Goal: Transaction & Acquisition: Subscribe to service/newsletter

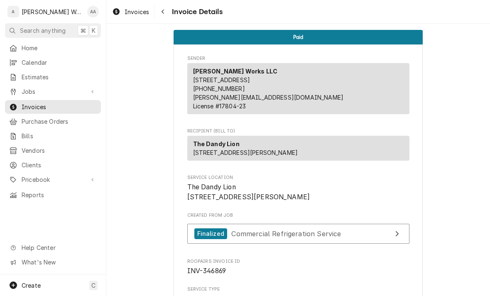
scroll to position [1123, 0]
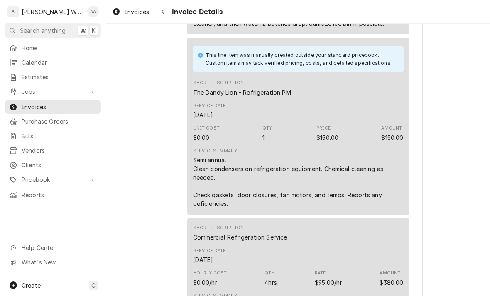
click at [34, 277] on div "Create C" at bounding box center [53, 286] width 106 height 22
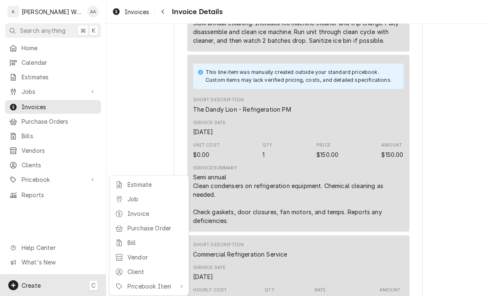
scroll to position [555, 0]
click at [40, 217] on html "A Anderson Works LLC AA Search anything ⌘ K Home Calendar Estimates Jobs Jobs J…" at bounding box center [245, 148] width 490 height 296
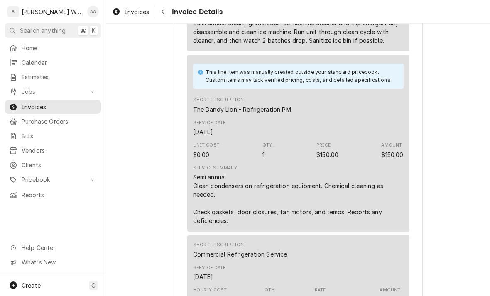
click at [23, 90] on span "Jobs" at bounding box center [53, 91] width 63 height 9
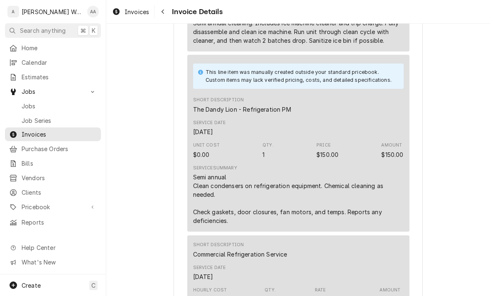
click at [21, 104] on div "Jobs" at bounding box center [53, 106] width 88 height 9
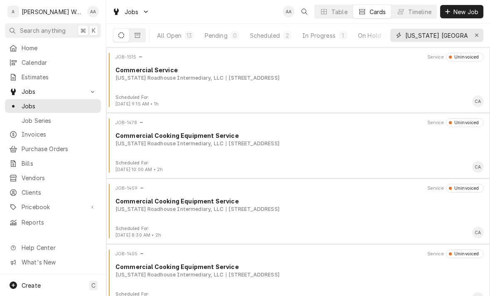
click at [482, 30] on button "Erase input" at bounding box center [476, 35] width 13 height 13
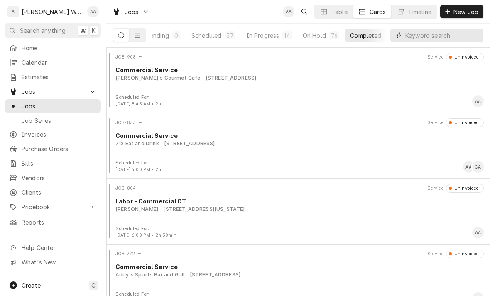
scroll to position [0, 64]
click at [277, 34] on button "In Progress 14" at bounding box center [268, 35] width 56 height 13
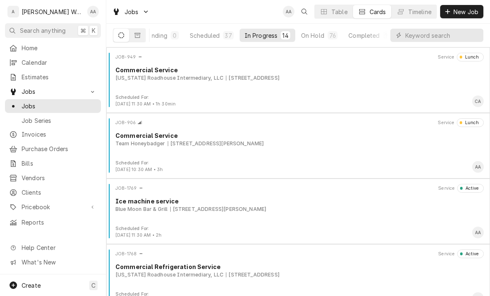
click at [418, 194] on div "JOB-1769 Service Active Ice machine service Blue Moon Bar & Grill 312 Front St,…" at bounding box center [298, 205] width 377 height 42
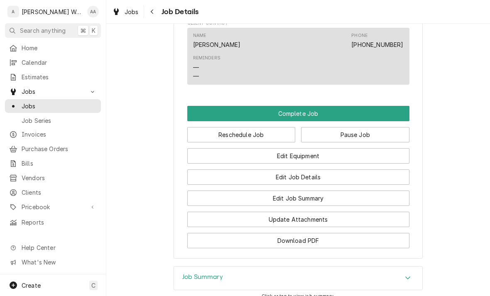
scroll to position [467, 0]
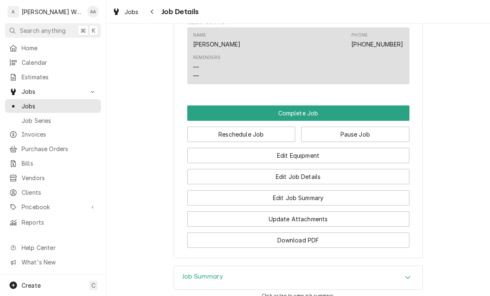
click at [211, 206] on button "Edit Job Summary" at bounding box center [298, 197] width 222 height 15
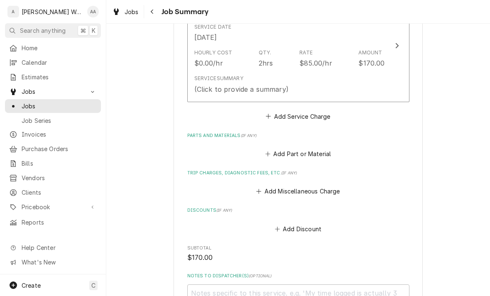
scroll to position [250, 0]
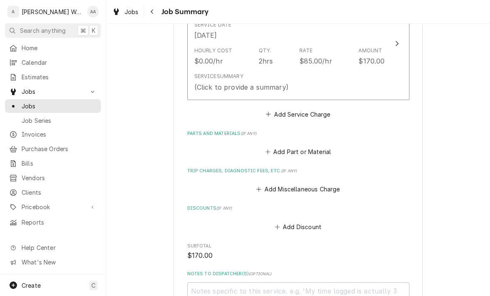
click at [204, 69] on div "Service Summary (Click to provide a summary)" at bounding box center [289, 82] width 191 height 26
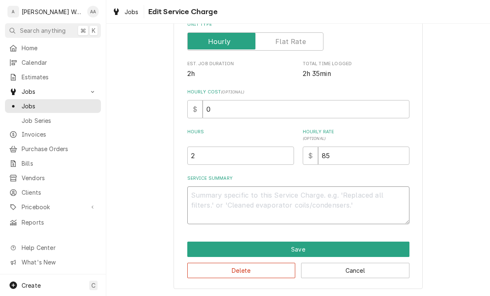
click at [205, 197] on textarea "Service Summary" at bounding box center [298, 206] width 222 height 38
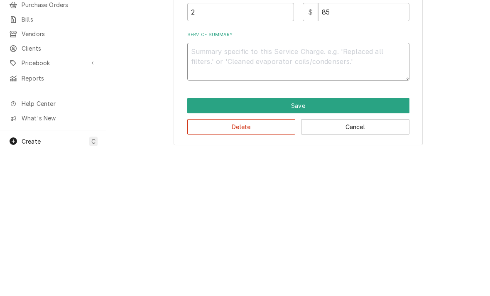
type textarea "x"
type textarea "Ic"
type textarea "x"
type textarea "Ice"
type textarea "x"
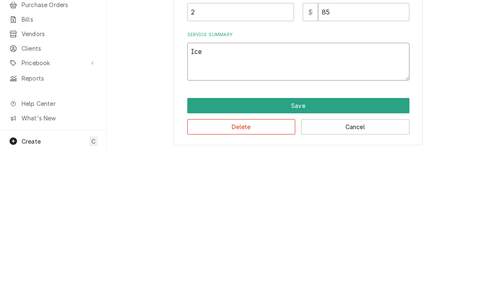
type textarea "Ice"
type textarea "x"
type textarea "Ice m"
type textarea "x"
type textarea "Ice ma"
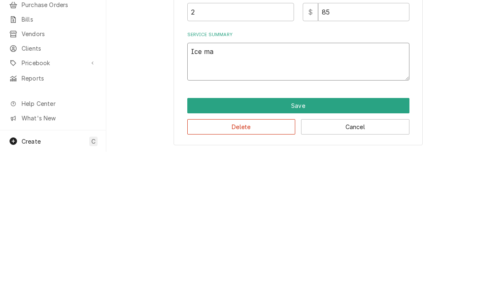
type textarea "x"
type textarea "Ice mach"
type textarea "x"
type textarea "Ice machi"
type textarea "x"
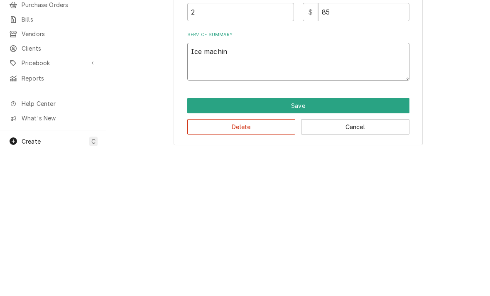
type textarea "Ice machine"
type textarea "x"
type textarea "Ice machine"
type textarea "x"
type textarea "Ice machine B"
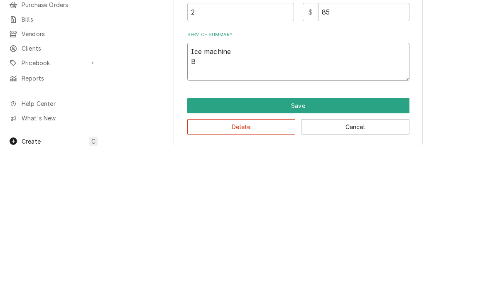
type textarea "x"
type textarea "Ice machine Bin"
type textarea "x"
type textarea "Ice machine Bin"
type textarea "x"
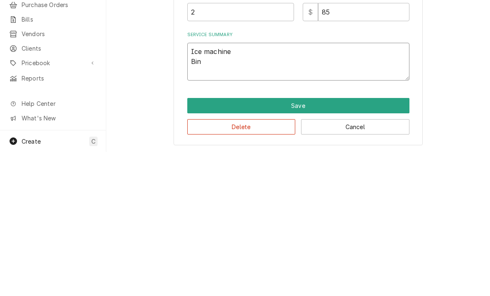
type textarea "Ice machine Bin i"
type textarea "x"
type textarea "Ice machine Bin is"
type textarea "x"
type textarea "Ice machine Bin is"
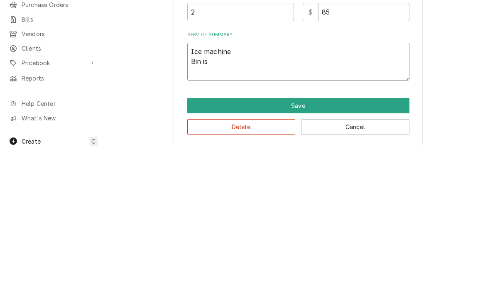
type textarea "x"
type textarea "Ice machine Bin is al"
type textarea "x"
type textarea "Ice machine Bin is alm"
type textarea "x"
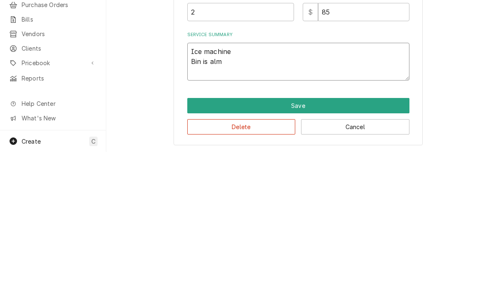
type textarea "Ice machine Bin is almo"
type textarea "x"
type textarea "Ice machine Bin is almos"
type textarea "x"
type textarea "Ice machine Bin is almost"
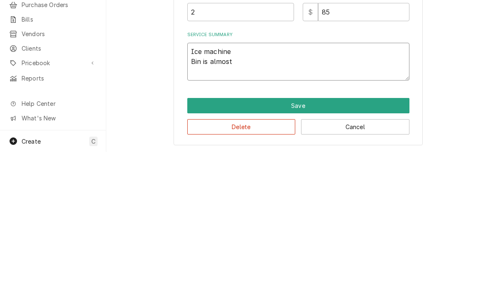
type textarea "x"
type textarea "Ice machine Bin is almost"
type textarea "x"
type textarea "Ice machine Bin is almost f"
type textarea "x"
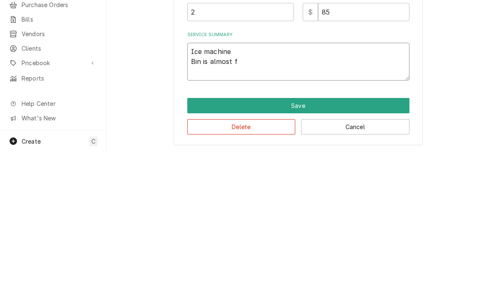
type textarea "Ice machine Bin is almost fu"
type textarea "x"
type textarea "Ice machine Bin is almost ful"
type textarea "x"
type textarea "Ice machine Bin is almost full"
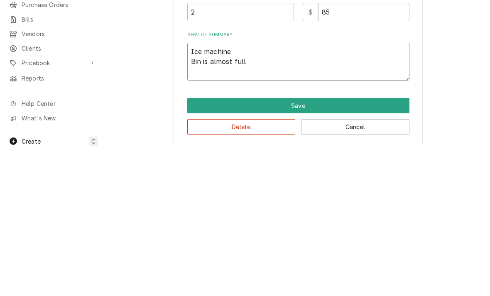
type textarea "x"
type textarea "Ice machine Bin is almost full"
type textarea "x"
type textarea "Ice machine Bin is almost full o"
type textarea "x"
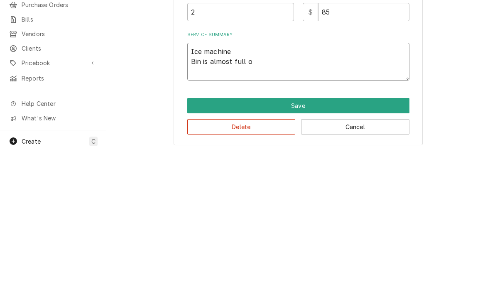
type textarea "Ice machine Bin is almost full on"
type textarea "x"
type textarea "Ice machine Bin is almost full on"
type textarea "x"
type textarea "Ice machine Bin is almost full on a"
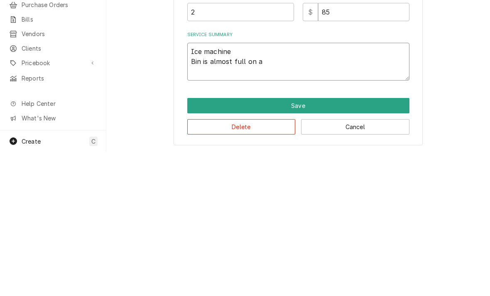
type textarea "x"
type textarea "Ice machine Bin is almost full on ar"
type textarea "x"
type textarea "Ice machine Bin is almost full on arri"
type textarea "x"
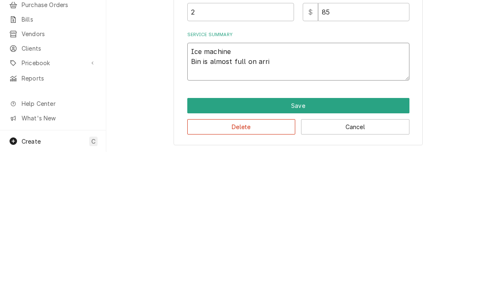
type textarea "Ice machine Bin is almost full on arriv"
type textarea "x"
type textarea "Ice machine Bin is almost full on arriva"
type textarea "x"
type textarea "Ice machine Bin is almost full on arrival"
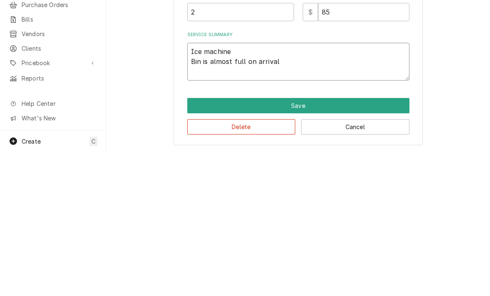
type textarea "x"
type textarea "Ice machine Bin is almost full on arrival"
type textarea "x"
type textarea "Ice machine Bin is almost full on arrival."
type textarea "x"
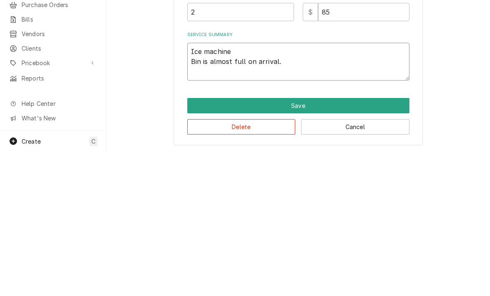
type textarea "Ice machine Bin is almost full on arrival. W"
type textarea "x"
type textarea "Ice machine Bin is almost full on arrival. Wa"
type textarea "x"
type textarea "Ice machine Bin is almost full on arrival. Wat"
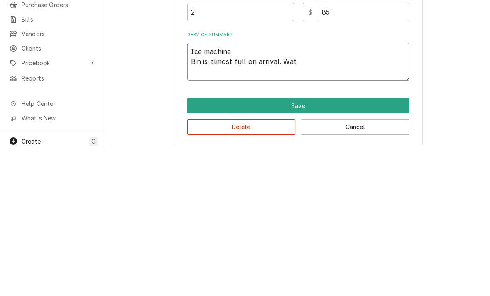
type textarea "x"
type textarea "Ice machine Bin is almost full on arrival. Watc"
type textarea "x"
type textarea "Ice machine Bin is almost full on arrival. Watche"
type textarea "x"
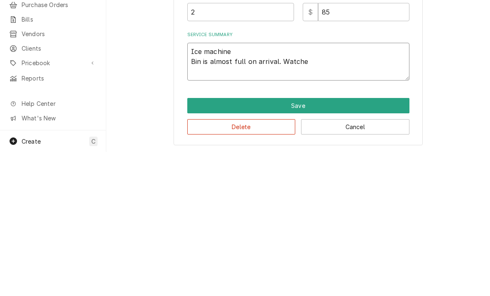
type textarea "Ice machine Bin is almost full on arrival. Watched"
type textarea "x"
type textarea "Ice machine Bin is almost full on arrival. Watched"
type textarea "x"
type textarea "Ice machine Bin is almost full on arrival. Watched 2"
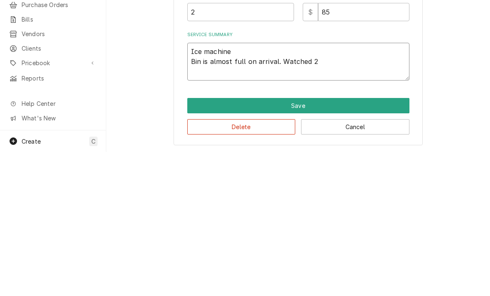
type textarea "x"
type textarea "Ice machine Bin is almost full on arrival. Watched 2x"
type textarea "x"
type textarea "Ice machine Bin is almost full on arrival. Watched 2x"
type textarea "x"
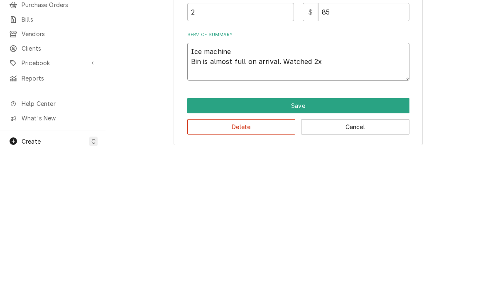
type textarea "Ice machine Bin is almost full on arrival. Watched 2x b"
type textarea "x"
type textarea "Ice machine Bin is almost full on arrival. Watched 2x ba"
type textarea "x"
type textarea "Ice machine Bin is almost full on arrival. Watched 2x bat"
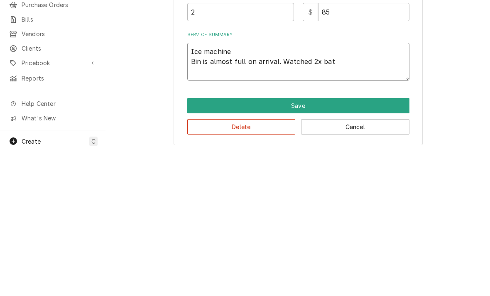
type textarea "x"
type textarea "Ice machine Bin is almost full on arrival. Watched 2x batc"
type textarea "x"
type textarea "Ice machine Bin is almost full on arrival. Watched 2x batch"
type textarea "x"
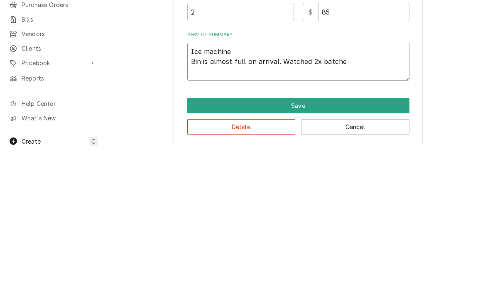
type textarea "Ice machine Bin is almost full on arrival. Watched 2x batches"
type textarea "x"
type textarea "Ice machine Bin is almost full on arrival. Watched 2x batches"
type textarea "x"
type textarea "Ice machine Bin is almost full on arrival. Watched 2x batches d"
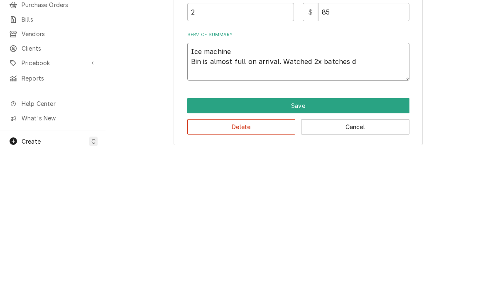
type textarea "x"
type textarea "Ice machine Bin is almost full on arrival. Watched 2x batches dr"
type textarea "x"
type textarea "Ice machine Bin is almost full on arrival. Watched 2x batches dro"
type textarea "x"
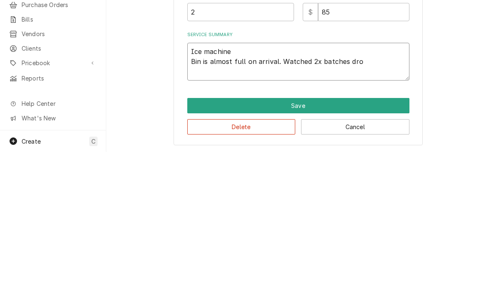
type textarea "Ice machine Bin is almost full on arrival. Watched 2x batches drop"
type textarea "x"
type textarea "Ice machine Bin is almost full on arrival. Watched 2x batches drop"
type textarea "x"
type textarea "Ice machine Bin is almost full on arrival. Watched 2x batches drop."
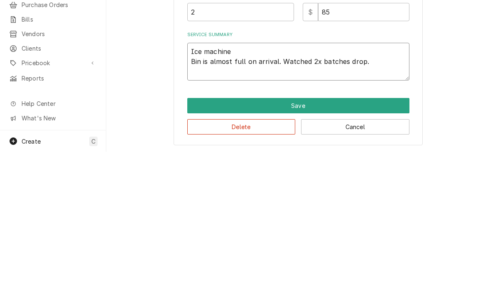
type textarea "x"
type textarea "Ice machine Bin is almost full on arrival. Watched 2x batches drop. 17"
type textarea "x"
type textarea "Ice machine Bin is almost full on arrival. Watched 2x batches drop. 17."
type textarea "x"
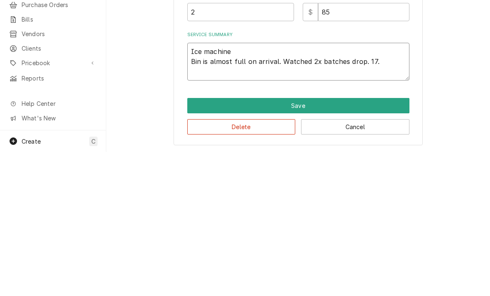
type textarea "Ice machine Bin is almost full on arrival. Watched 2x batches drop. 17.5"
type textarea "x"
type textarea "Ice machine Bin is almost full on arrival. Watched 2x batches drop. 17.5"
type textarea "x"
type textarea "Ice machine Bin is almost full on arrival. Watched 2x batches drop. 17.5 mi"
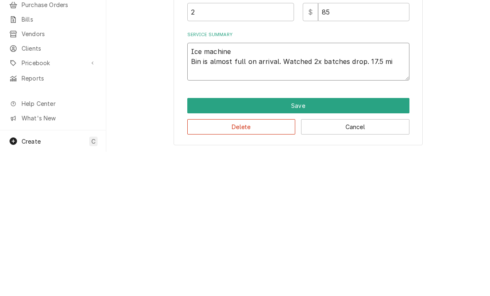
type textarea "x"
type textarea "Ice machine Bin is almost full on arrival. Watched 2x batches drop. 17.5 min"
type textarea "x"
type textarea "Ice machine Bin is almost full on arrival. Watched 2x batches drop. 17.5 min"
type textarea "x"
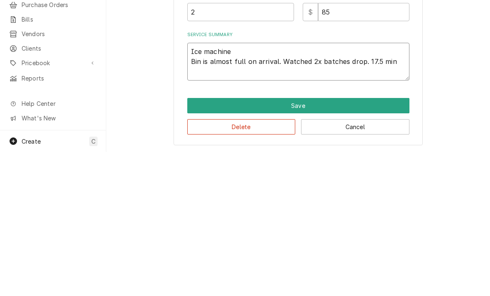
type textarea "Ice machine Bin is almost full on arrival. Watched 2x batches drop. 17.5 min f"
type textarea "x"
type textarea "Ice machine Bin is almost full on arrival. Watched 2x batches drop. 17.5 min fr"
type textarea "x"
type textarea "Ice machine Bin is almost full on arrival. Watched 2x batches drop. 17.5 min fre"
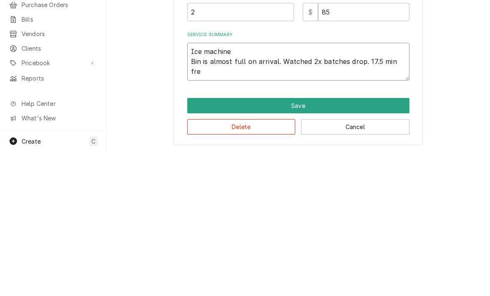
type textarea "x"
type textarea "Ice machine Bin is almost full on arrival. Watched 2x batches drop. 17.5 min fr…"
type textarea "x"
type textarea "Ice machine Bin is almost full on arrival. Watched 2x batches drop. 17.5 min fr…"
type textarea "x"
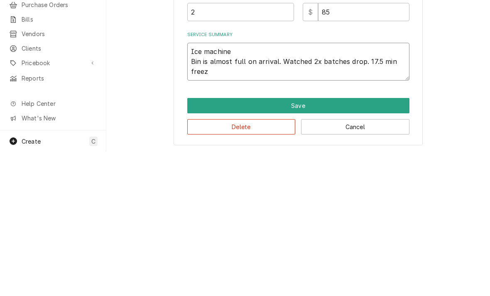
type textarea "Ice machine Bin is almost full on arrival. Watched 2x batches drop. 17.5 min fr…"
type textarea "x"
type textarea "Ice machine Bin is almost full on arrival. Watched 2x batches drop. 17.5 min fr…"
type textarea "x"
type textarea "Ice machine Bin is almost full on arrival. Watched 2x batches drop. 17.5 min fr…"
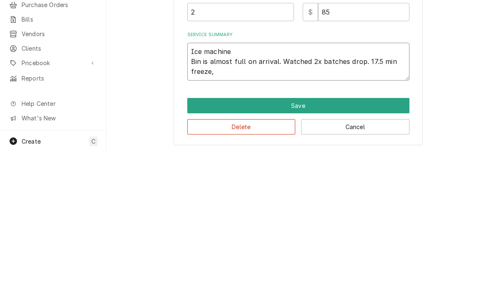
type textarea "x"
type textarea "Ice machine Bin is almost full on arrival. Watched 2x batches drop. 17.5 min fr…"
type textarea "x"
type textarea "Ice machine Bin is almost full on arrival. Watched 2x batches drop. 17.5 min fr…"
type textarea "x"
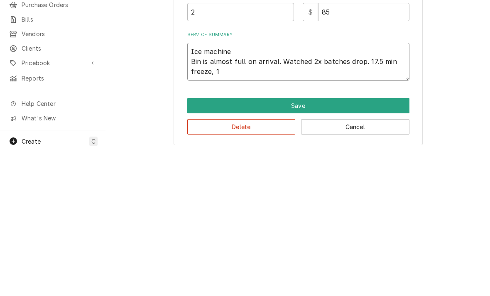
type textarea "Ice machine Bin is almost full on arrival. Watched 2x batches drop. 17.5 min fr…"
type textarea "x"
type textarea "Ice machine Bin is almost full on arrival. Watched 2x batches drop. 17.5 min fr…"
type textarea "x"
type textarea "Ice machine Bin is almost full on arrival. Watched 2x batches drop. 17.5 min fr…"
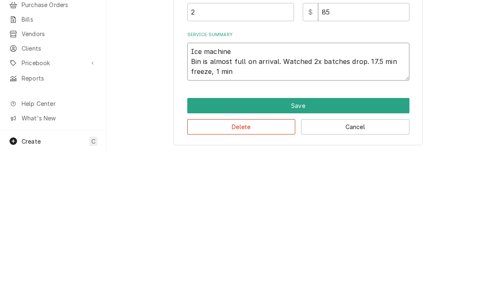
type textarea "x"
type textarea "Ice machine Bin is almost full on arrival. Watched 2x batches drop. 17.5 min fr…"
type textarea "x"
type textarea "Ice machine Bin is almost full on arrival. Watched 2x batches drop. 17.5 min fr…"
type textarea "x"
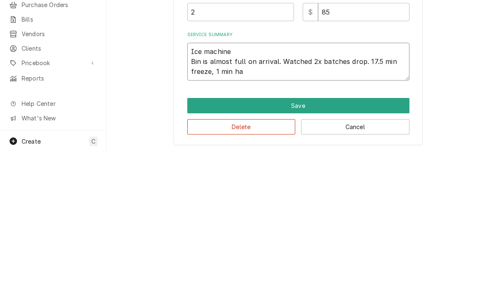
type textarea "Ice machine Bin is almost full on arrival. Watched 2x batches drop. 17.5 min fr…"
type textarea "x"
type textarea "Ice machine Bin is almost full on arrival. Watched 2x batches drop. 17.5 min fr…"
type textarea "x"
type textarea "Ice machine Bin is almost full on arrival. Watched 2x batches drop. 17.5 min fr…"
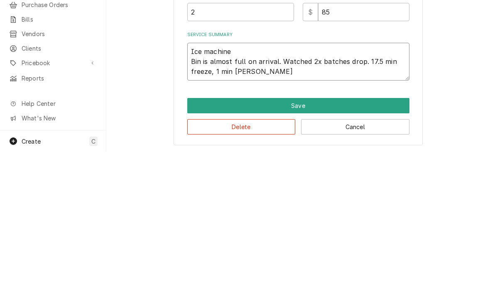
type textarea "x"
type textarea "Ice machine Bin is almost full on arrival. Watched 2x batches drop. 17.5 min fr…"
type textarea "x"
type textarea "Ice machine Bin is almost full on arrival. Watched 2x batches drop. 17.5 min fr…"
type textarea "x"
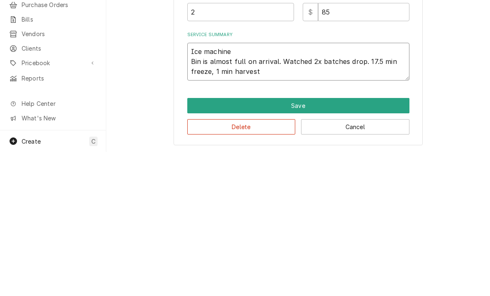
type textarea "Ice machine Bin is almost full on arrival. Watched 2x batches drop. 17.5 min fr…"
type textarea "x"
type textarea "Ice machine Bin is almost full on arrival. Watched 2x batches drop. 17.5 min fr…"
type textarea "x"
type textarea "Ice machine Bin is almost full on arrival. Watched 2x batches drop. 17.5 min fr…"
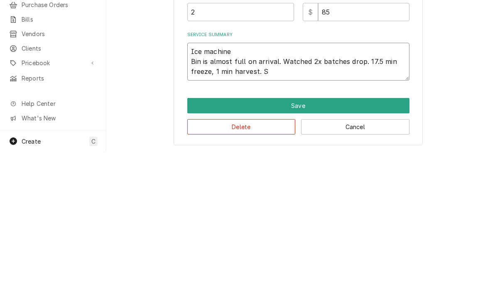
type textarea "x"
type textarea "Ice machine Bin is almost full on arrival. Watched 2x batches drop. 17.5 min fr…"
type textarea "x"
type textarea "Ice machine Bin is almost full on arrival. Watched 2x batches drop. 17.5 min fr…"
type textarea "x"
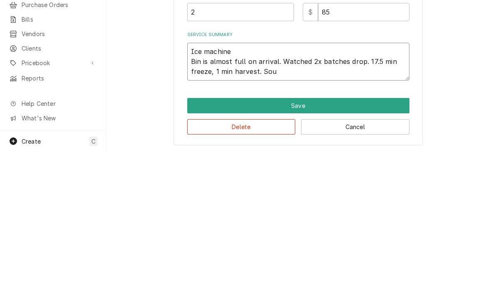
type textarea "Ice machine Bin is almost full on arrival. Watched 2x batches drop. 17.5 min fr…"
type textarea "x"
type textarea "Ice machine Bin is almost full on arrival. Watched 2x batches drop. 17.5 min fr…"
type textarea "x"
type textarea "Ice machine Bin is almost full on arrival. Watched 2x batches drop. 17.5 min fr…"
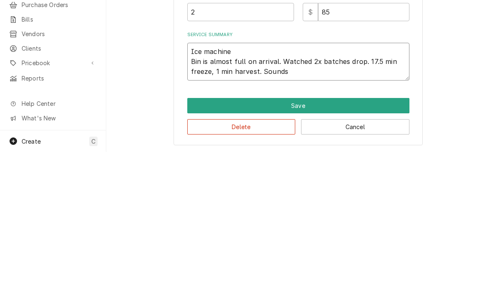
type textarea "x"
type textarea "Ice machine Bin is almost full on arrival. Watched 2x batches drop. 17.5 min fr…"
type textarea "x"
type textarea "Ice machine Bin is almost full on arrival. Watched 2x batches drop. 17.5 min fr…"
type textarea "x"
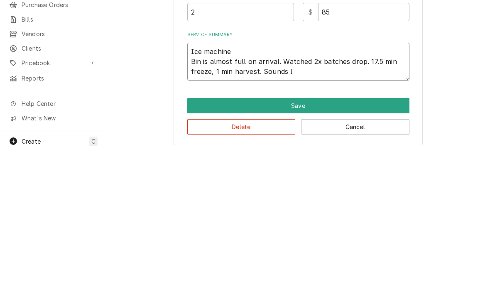
type textarea "Ice machine Bin is almost full on arrival. Watched 2x batches drop. 17.5 min fr…"
type textarea "x"
type textarea "Ice machine Bin is almost full on arrival. Watched 2x batches drop. 17.5 min fr…"
type textarea "x"
type textarea "Ice machine Bin is almost full on arrival. Watched 2x batches drop. 17.5 min fr…"
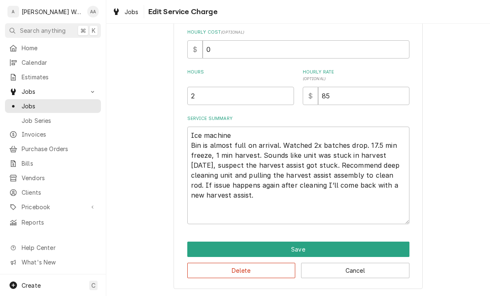
scroll to position [200, 0]
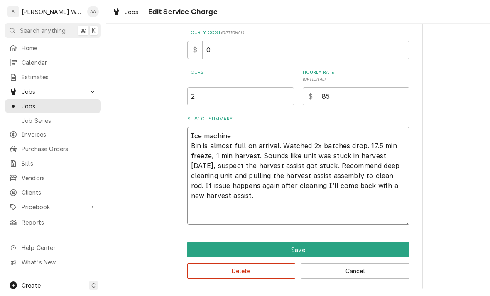
click at [196, 221] on textarea "Ice machine Bin is almost full on arrival. Watched 2x batches drop. 17.5 min fr…" at bounding box center [298, 176] width 222 height 98
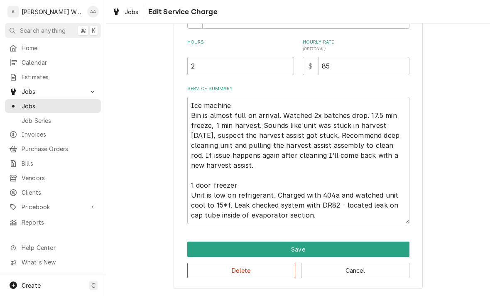
scroll to position [230, 0]
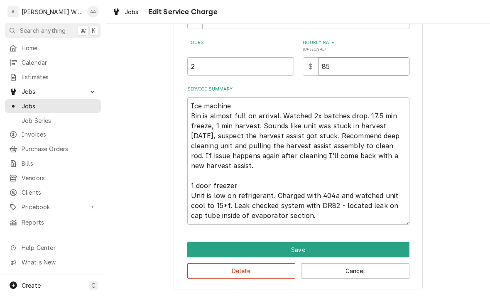
click at [402, 63] on input "85" at bounding box center [363, 66] width 91 height 18
click at [377, 215] on textarea "Ice machine Bin is almost full on arrival. Watched 2x batches drop. 17.5 min fr…" at bounding box center [298, 161] width 222 height 128
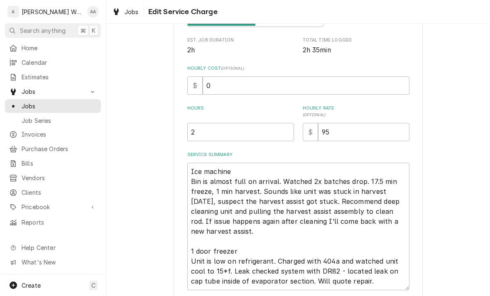
scroll to position [162, 0]
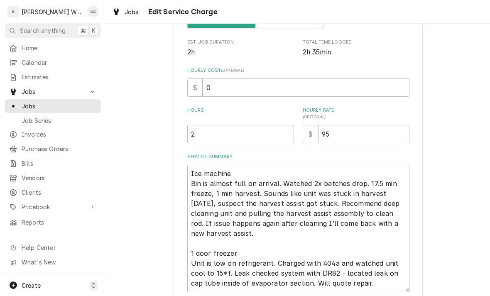
click at [214, 147] on div "Use the fields below to edit this service charge Short Description Ice machine …" at bounding box center [298, 90] width 222 height 405
click at [208, 141] on input "2" at bounding box center [240, 134] width 107 height 18
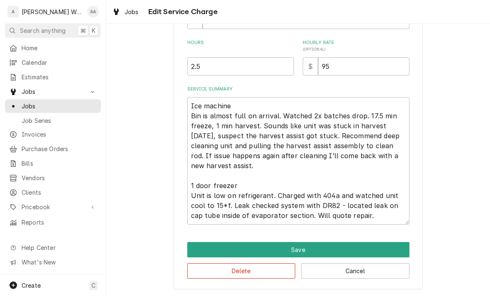
click at [206, 251] on button "Save" at bounding box center [298, 249] width 222 height 15
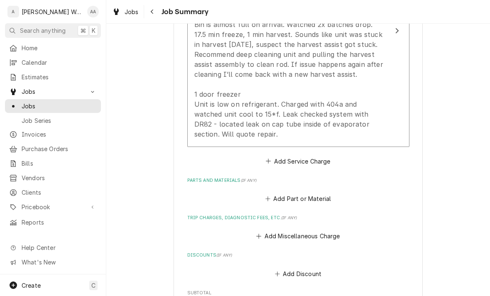
scroll to position [324, 0]
click at [333, 229] on button "Add Miscellaneous Charge" at bounding box center [298, 235] width 86 height 12
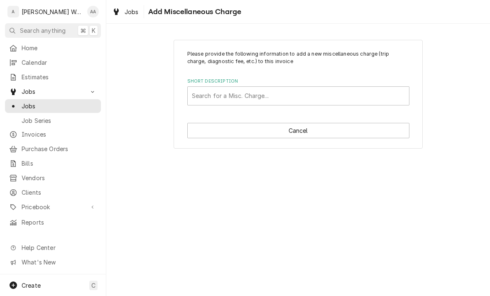
click at [378, 85] on div "Short Description Search for a Misc. Charge..." at bounding box center [298, 91] width 222 height 27
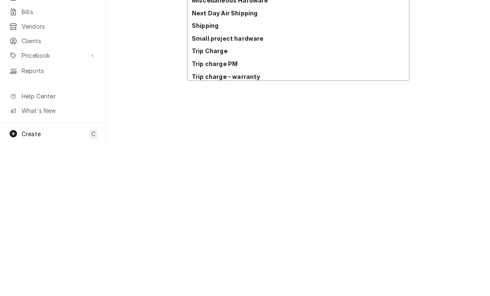
click at [194, 199] on strong "Trip Charge" at bounding box center [210, 202] width 36 height 7
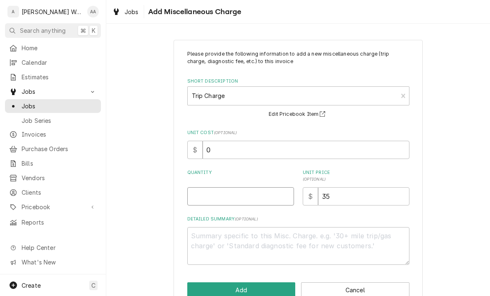
click at [194, 199] on input "Quantity" at bounding box center [240, 196] width 107 height 18
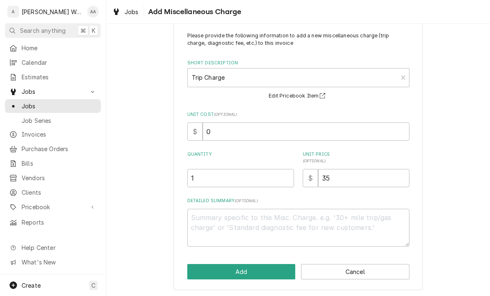
click at [203, 271] on button "Add" at bounding box center [241, 271] width 108 height 15
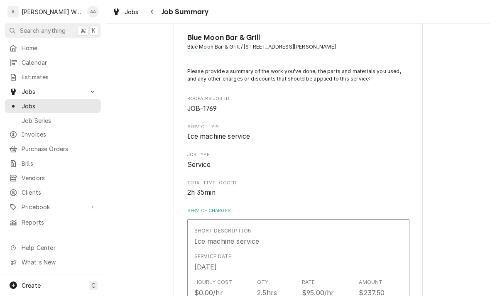
scroll to position [324, 0]
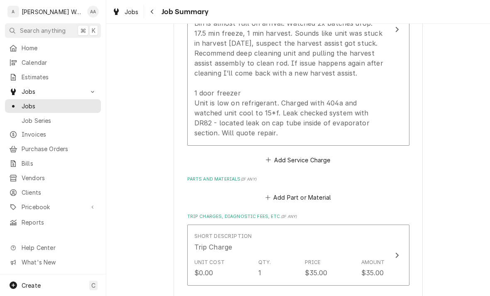
click at [324, 196] on button "Add Part or Material" at bounding box center [298, 198] width 69 height 12
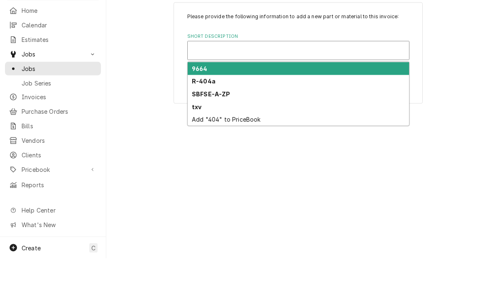
click at [188, 120] on button "Cancel" at bounding box center [298, 122] width 222 height 15
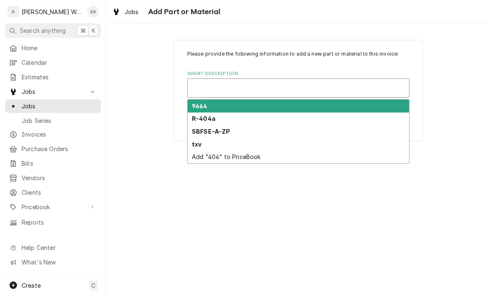
scroll to position [324, 0]
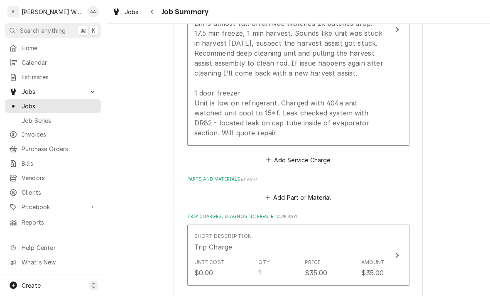
click at [256, 189] on div "Add Part or Material" at bounding box center [298, 195] width 222 height 16
click at [272, 195] on button "Add Part or Material" at bounding box center [298, 198] width 69 height 12
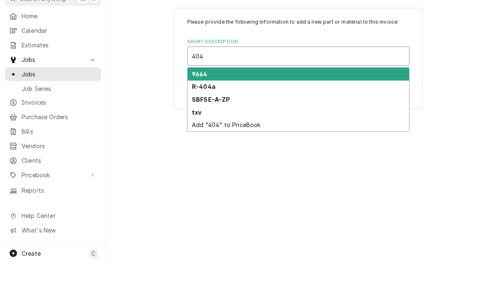
click at [195, 115] on strong "R-404a" at bounding box center [204, 118] width 24 height 7
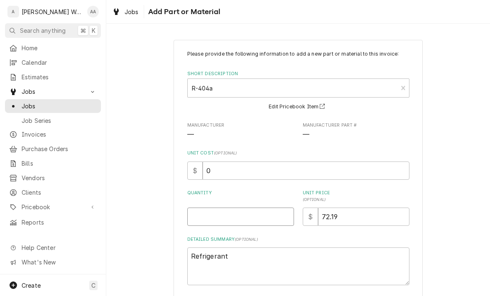
click at [199, 224] on input "Quantity" at bounding box center [240, 217] width 107 height 18
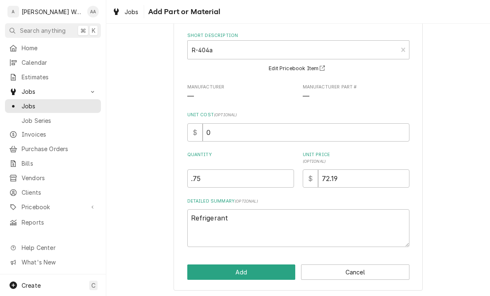
click at [198, 273] on button "Add" at bounding box center [241, 272] width 108 height 15
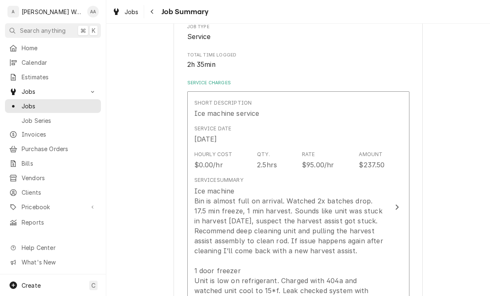
click at [372, 209] on div "Ice machine Bin is almost full on arrival. Watched 2x batches drop. 17.5 min fr…" at bounding box center [289, 251] width 191 height 130
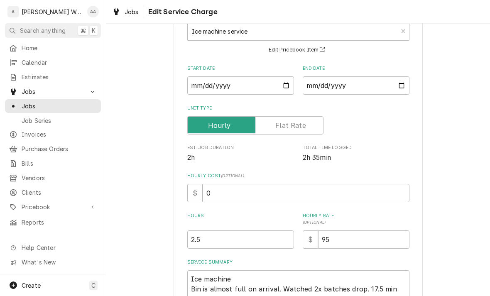
scroll to position [79, 0]
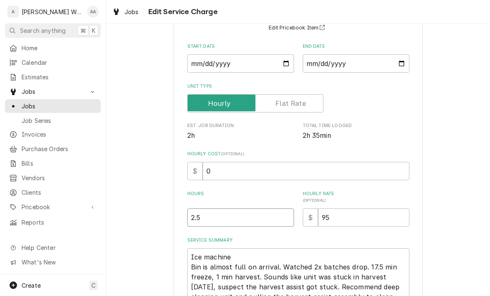
click at [208, 220] on input "2.5" at bounding box center [240, 218] width 107 height 18
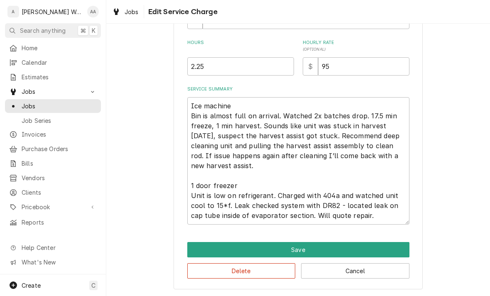
click at [200, 245] on button "Save" at bounding box center [298, 249] width 222 height 15
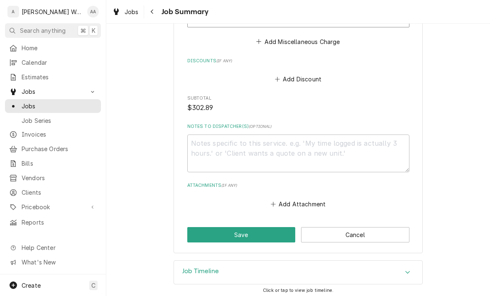
scroll to position [699, 0]
click at [195, 234] on button "Save" at bounding box center [241, 235] width 108 height 15
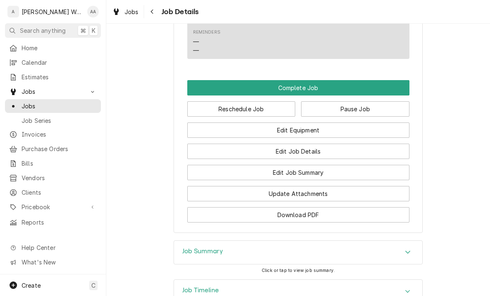
scroll to position [605, 0]
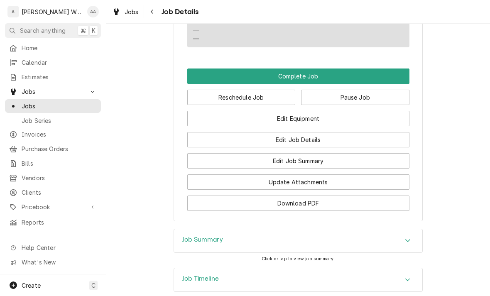
click at [215, 126] on button "Edit Equipment" at bounding box center [298, 118] width 222 height 15
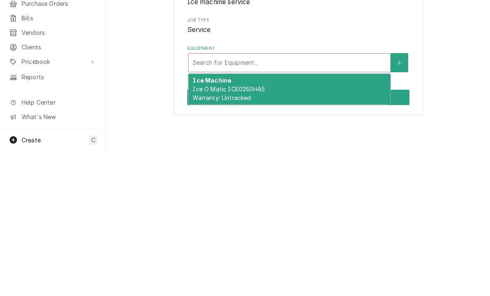
click at [204, 231] on span "Ice O Matic ICE0250HA5 Warranty: Untracked" at bounding box center [229, 239] width 72 height 16
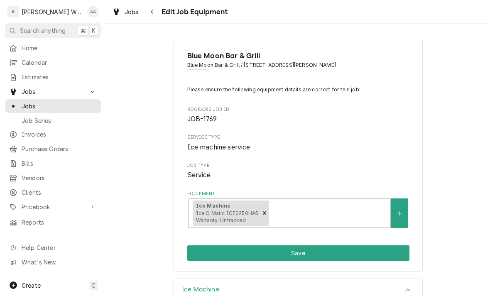
click at [404, 203] on button "Equipment" at bounding box center [399, 214] width 17 height 30
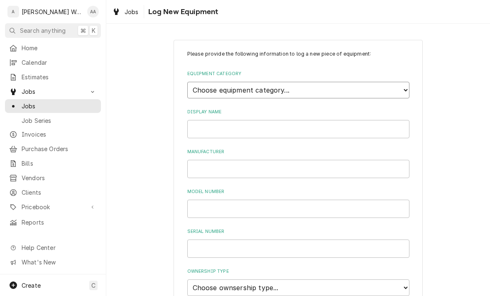
click at [201, 84] on select "Choose equipment category... Ice Machines Refrigeration Beverage Equipment Work…" at bounding box center [298, 90] width 222 height 17
select select "8"
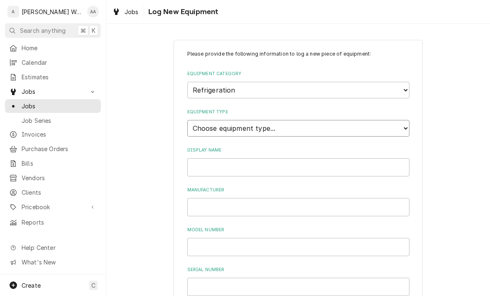
click at [198, 122] on select "Choose equipment type... Bar Refrigeration Blast Chiller Chef Base Freezer Chef…" at bounding box center [298, 128] width 222 height 17
click at [200, 121] on select "Choose equipment type... Bar Refrigeration Blast Chiller Chef Base Freezer Chef…" at bounding box center [298, 128] width 222 height 17
select select "70"
click at [213, 160] on input "Display Name" at bounding box center [298, 167] width 222 height 18
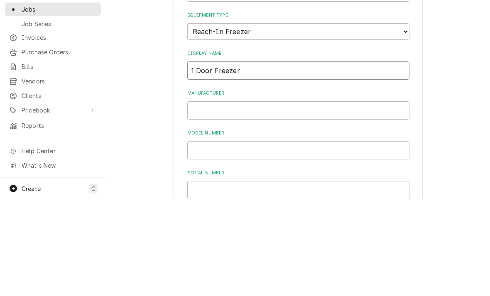
type input "1 Door Freezer"
click at [201, 198] on input "Manufacturer" at bounding box center [298, 207] width 222 height 18
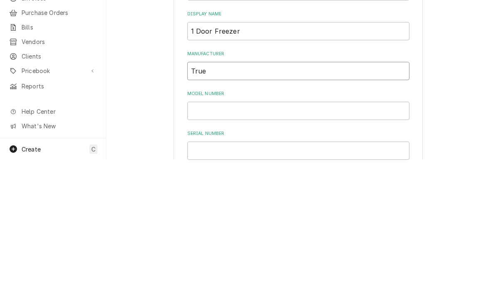
type input "True"
click at [194, 238] on input "Model Number" at bounding box center [298, 247] width 222 height 18
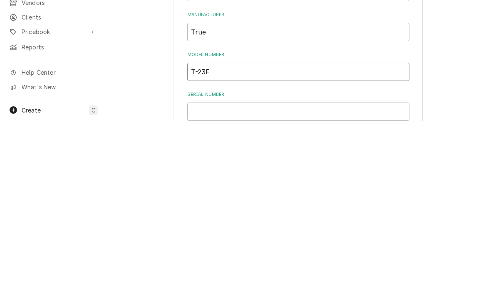
type input "T-23F"
click at [203, 278] on input "Serial Number" at bounding box center [298, 287] width 222 height 18
type input "1-4413774"
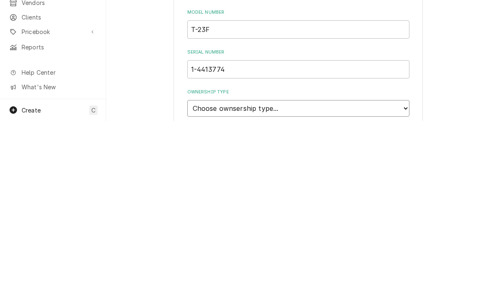
click at [193, 276] on select "Choose ownsership type... Unknown Owned Leased Rented" at bounding box center [298, 284] width 222 height 17
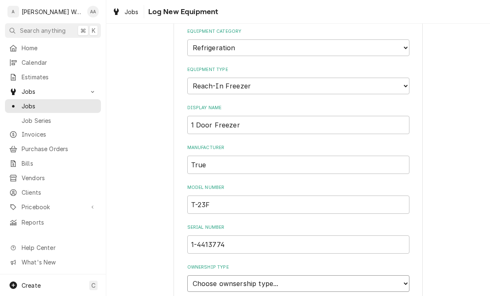
select select "1"
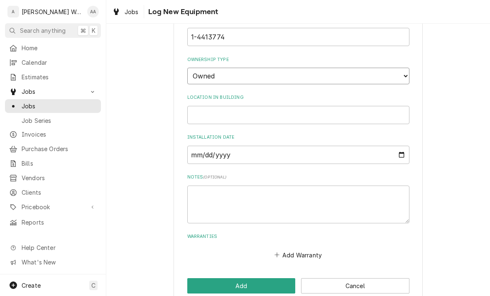
scroll to position [250, 0]
click at [197, 278] on button "Add" at bounding box center [241, 285] width 108 height 15
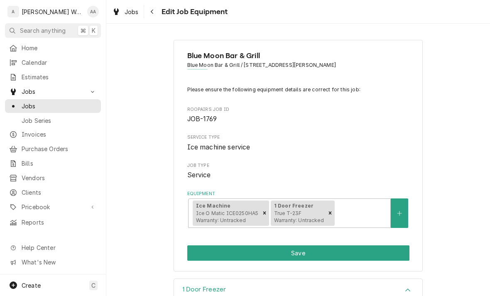
click at [214, 255] on button "Save" at bounding box center [298, 253] width 222 height 15
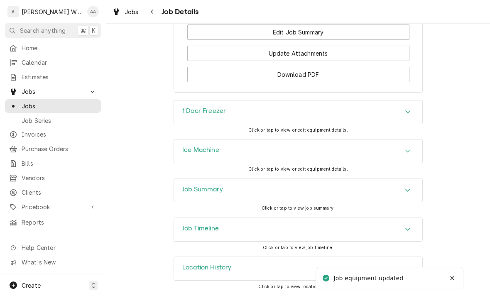
click at [193, 192] on h3 "Job Summary" at bounding box center [202, 190] width 41 height 8
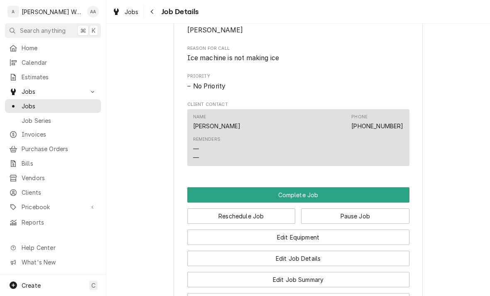
scroll to position [485, 0]
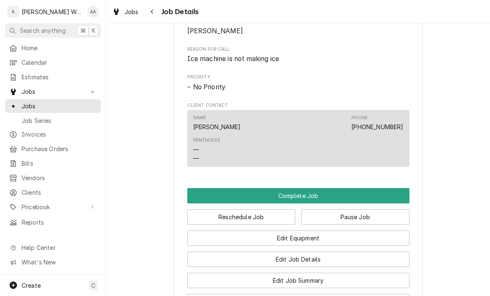
click at [203, 194] on button "Complete Job" at bounding box center [298, 195] width 222 height 15
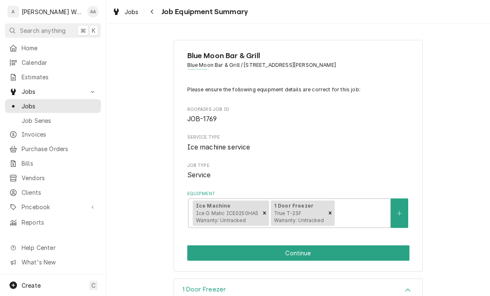
click at [199, 246] on button "Continue" at bounding box center [298, 253] width 222 height 15
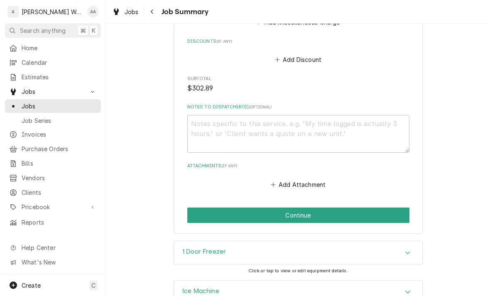
scroll to position [720, 0]
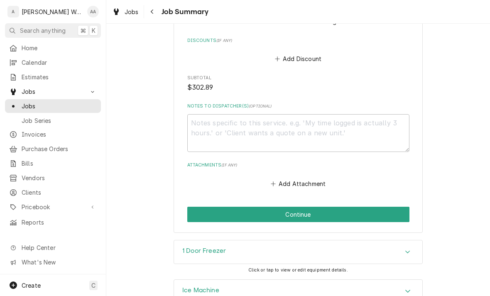
click at [200, 209] on button "Continue" at bounding box center [298, 214] width 222 height 15
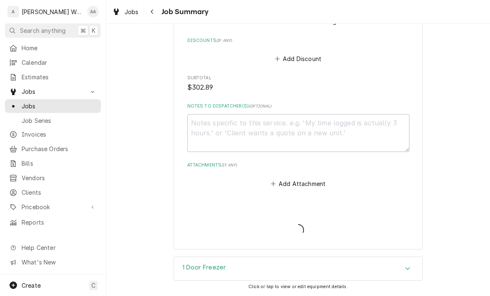
type textarea "x"
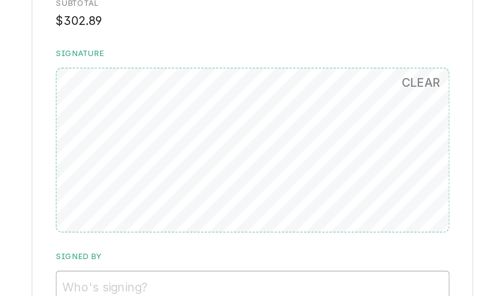
scroll to position [617, 0]
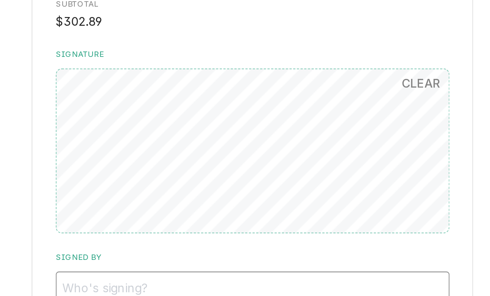
click at [187, 191] on input "Signed By" at bounding box center [298, 200] width 222 height 18
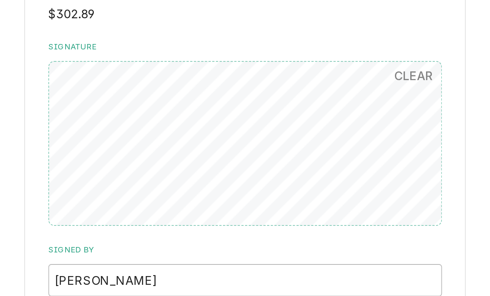
scroll to position [538, 0]
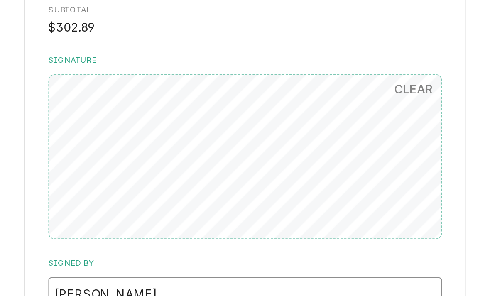
type input "[PERSON_NAME]"
click at [378, 156] on button "CLEAR" at bounding box center [394, 164] width 32 height 17
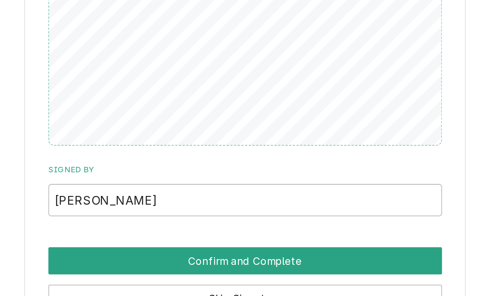
scroll to position [595, 0]
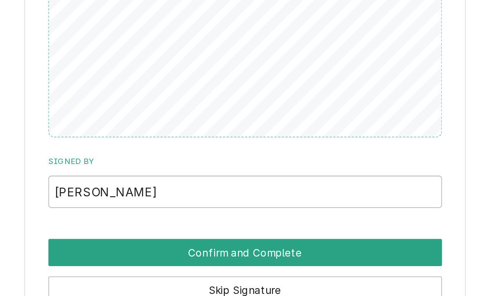
click at [187, 249] on button "Confirm and Complete" at bounding box center [298, 256] width 222 height 15
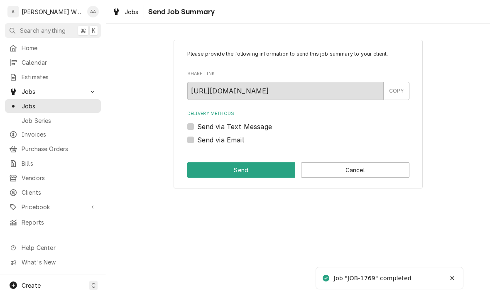
click at [380, 169] on button "Cancel" at bounding box center [355, 169] width 108 height 15
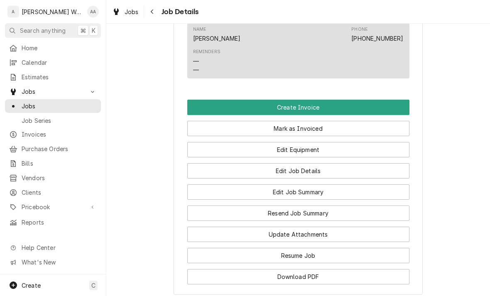
scroll to position [403, 0]
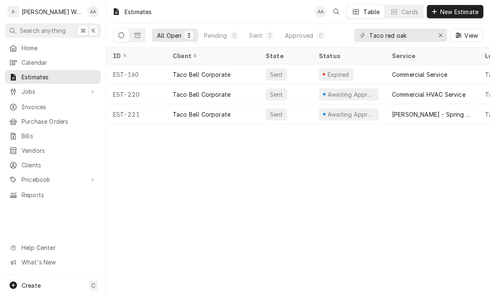
click at [463, 12] on span "New Estimate" at bounding box center [460, 11] width 42 height 9
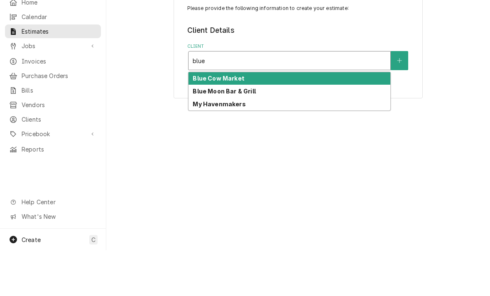
click at [200, 133] on strong "Blue Moon Bar & Grill" at bounding box center [224, 136] width 63 height 7
type input "blue"
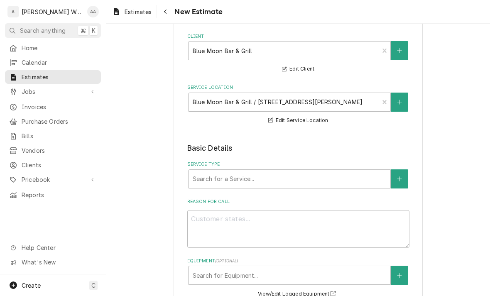
scroll to position [86, 0]
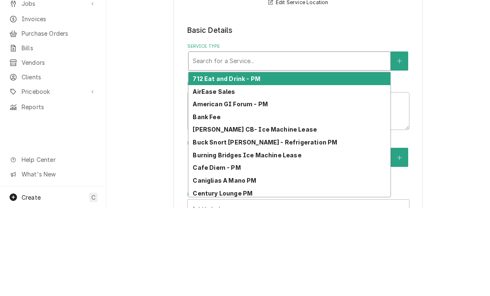
type input "c"
type textarea "x"
type input "co"
type textarea "x"
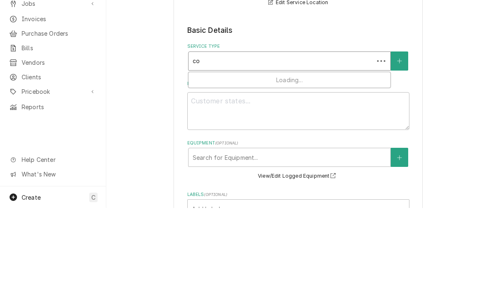
type input "com"
type textarea "x"
type input "comm"
type textarea "x"
type input "comme"
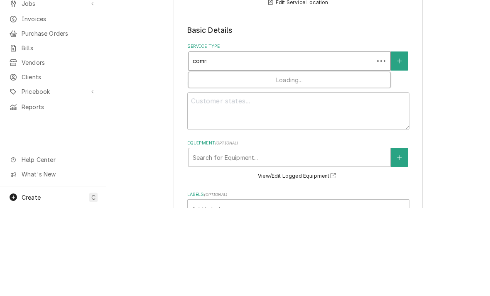
type textarea "x"
type input "commer"
type textarea "x"
type input "commerc"
type textarea "x"
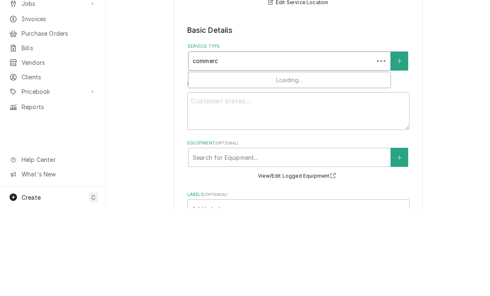
type input "commerci"
type textarea "x"
type input "commercia"
type textarea "x"
type input "commercial"
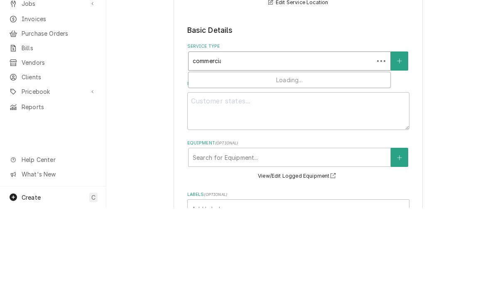
type textarea "x"
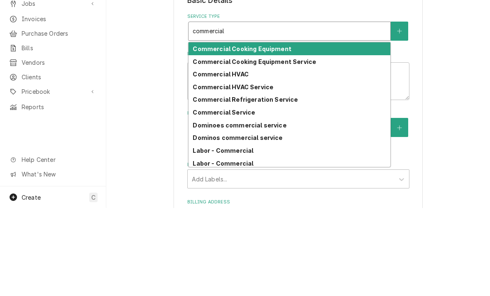
scroll to position [116, 0]
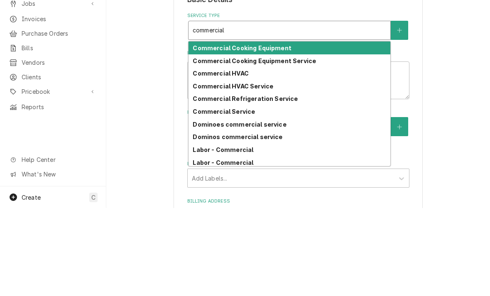
click at [197, 183] on strong "Commercial Refrigeration Service" at bounding box center [245, 186] width 105 height 7
type input "commercial"
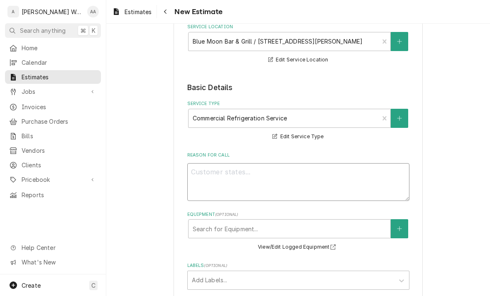
click at [197, 178] on textarea "Reason For Call" at bounding box center [298, 182] width 222 height 38
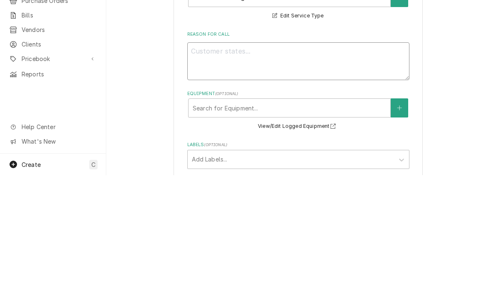
type textarea "x"
type textarea "Re"
type textarea "x"
type textarea "Rep"
type textarea "x"
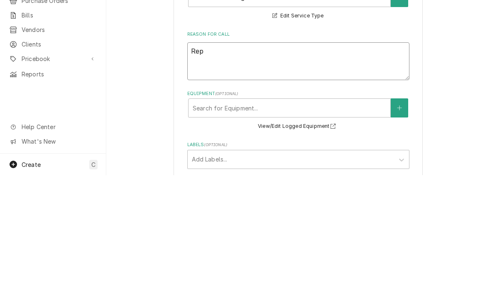
type textarea "Repa"
type textarea "x"
type textarea "Repai"
type textarea "x"
type textarea "Repair"
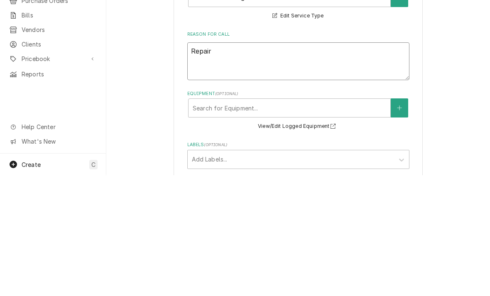
type textarea "x"
type textarea "Repair"
type textarea "x"
type textarea "Repair l"
type textarea "x"
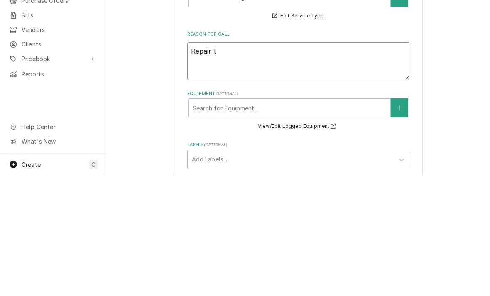
type textarea "Repair le"
type textarea "x"
type textarea "Repair lea"
type textarea "x"
type textarea "Repair leak"
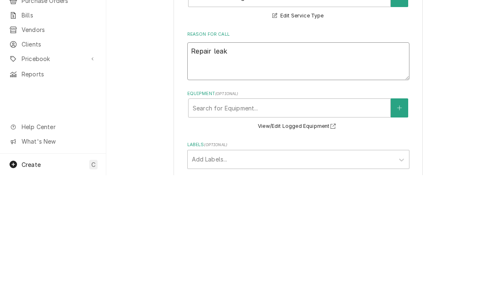
type textarea "x"
type textarea "Repair leaki"
type textarea "x"
type textarea "Repair leakin"
type textarea "x"
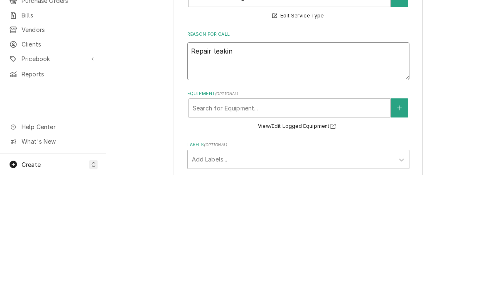
type textarea "Repair leaking"
type textarea "x"
type textarea "Repair leaking"
type textarea "x"
type textarea "Repair leaking c"
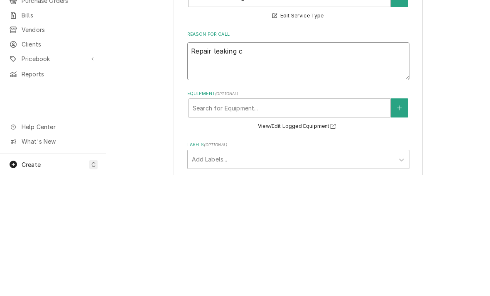
type textarea "x"
type textarea "Repair leaking ca"
type textarea "x"
type textarea "Repair leaking cap"
type textarea "x"
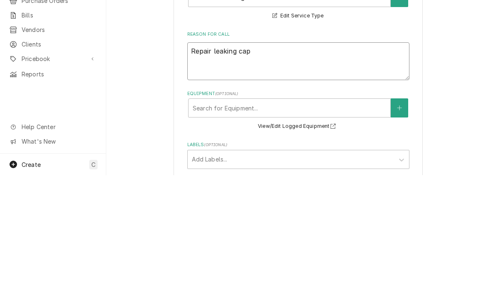
type textarea "Repair leaking cap"
type textarea "x"
type textarea "Repair leaking cap t"
type textarea "x"
type textarea "Repair leaking cap tu"
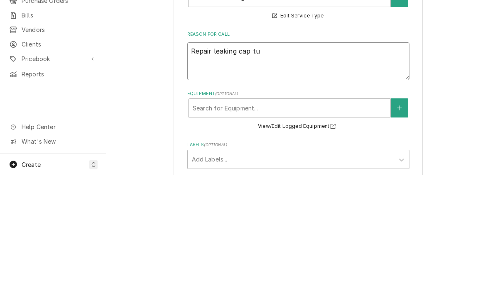
type textarea "x"
type textarea "Repair leaking cap tub"
type textarea "x"
type textarea "Repair leaking cap tube"
type textarea "x"
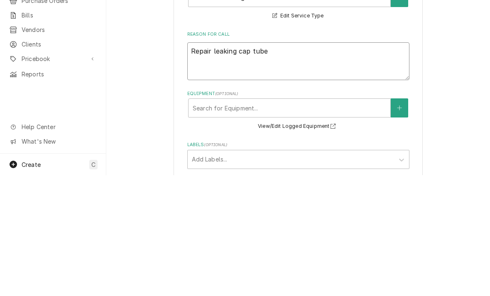
type textarea "Repair leaking cap tube i"
type textarea "x"
type textarea "Repair leaking cap tube in"
type textarea "x"
type textarea "Repair leaking cap tube in"
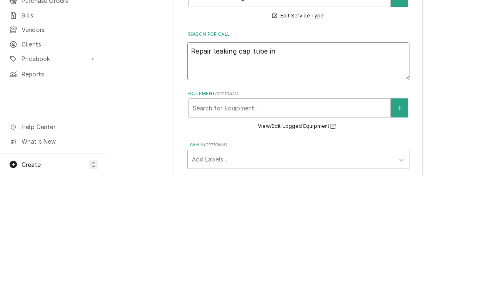
type textarea "x"
type textarea "Repair leaking cap tube in r"
type textarea "x"
type textarea "Repair leaking cap tube in"
type textarea "x"
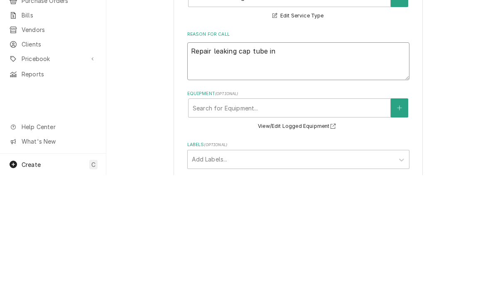
type textarea "Repair leaking cap tube i"
type textarea "x"
type textarea "Repair leaking cap tube"
type textarea "x"
type textarea "Repair leaking cap tube o"
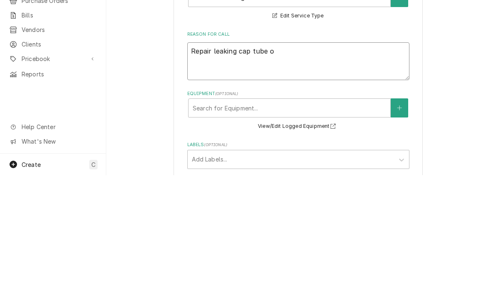
type textarea "x"
type textarea "Repair leaking cap tube on"
type textarea "x"
type textarea "Repair leaking cap tube on"
type textarea "x"
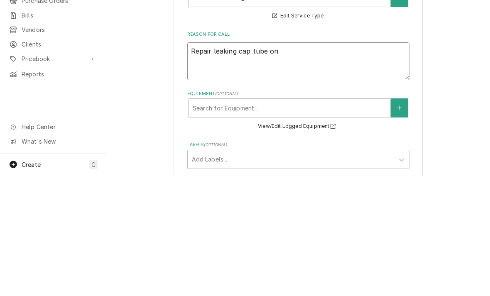
type textarea "Repair leaking cap tube on r"
type textarea "x"
type textarea "Repair leaking cap tube on re"
type textarea "x"
type textarea "Repair leaking cap tube on rea"
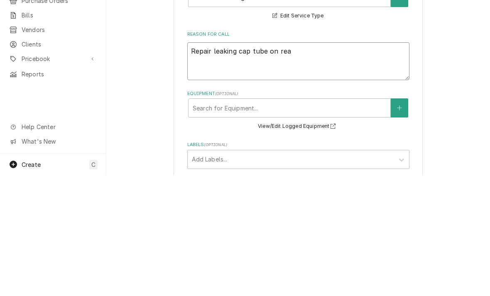
type textarea "x"
type textarea "Repair leaking cap tube on reac"
type textarea "x"
type textarea "Repair leaking cap tube on reach"
type textarea "x"
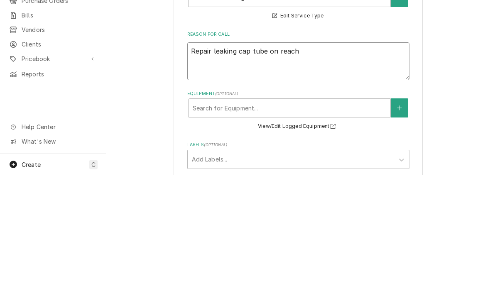
type textarea "Repair leaking cap tube on reach"
type textarea "x"
type textarea "Repair leaking cap tube on reach i"
type textarea "x"
type textarea "Repair leaking cap tube on reach in"
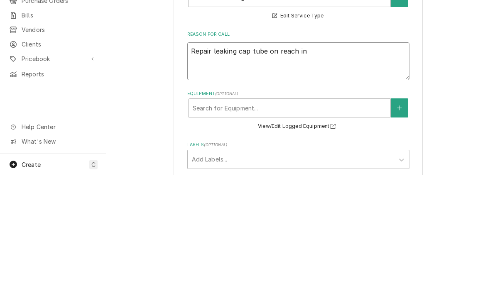
type textarea "x"
type textarea "Repair leaking cap tube on reach in f"
type textarea "x"
type textarea "Repair leaking cap tube on reach in fr"
type textarea "x"
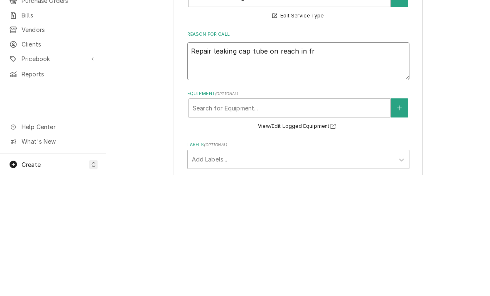
type textarea "Repair leaking cap tube on reach in fre"
type textarea "x"
type textarea "Repair leaking cap tube on reach in free"
type textarea "x"
type textarea "Repair leaking cap tube on reach in freez"
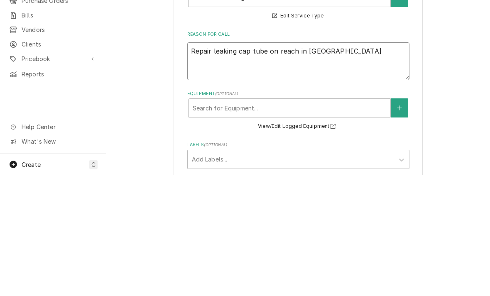
type textarea "x"
type textarea "Repair leaking cap tube on reach in freeze"
type textarea "x"
type textarea "Repair leaking cap tube on reach in freezer"
type textarea "x"
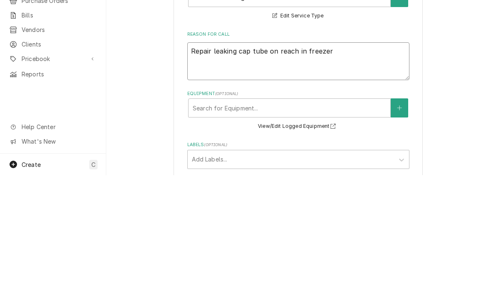
type textarea "Repair leaking cap tube on reach in freezer"
type textarea "x"
type textarea "Repair leaking cap tube on reach in freezer."
type textarea "x"
type textarea "Repair leaking cap tube on reach in freezer."
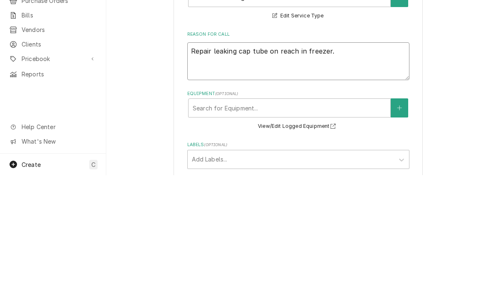
type textarea "x"
type textarea "Repair leaking cap tube on reach in freezer."
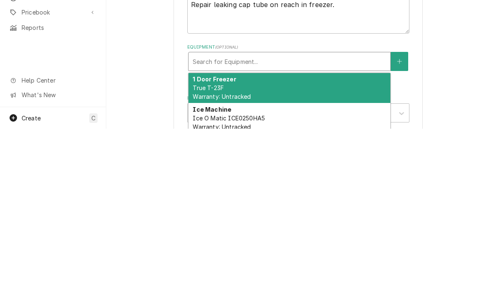
click at [203, 252] on span "True T-23F Warranty: Untracked" at bounding box center [222, 260] width 58 height 16
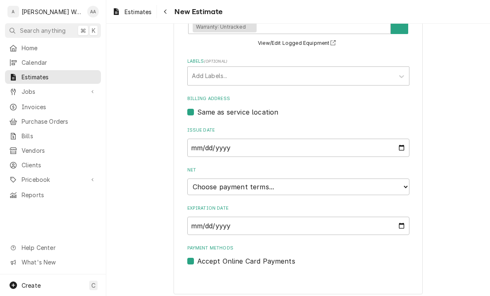
scroll to position [331, 0]
click at [203, 181] on select "Choose payment terms... Same Day Net 7 Net 14 Net 21 Net 30 Net 45 Net 60 Net 90" at bounding box center [298, 187] width 222 height 17
type textarea "x"
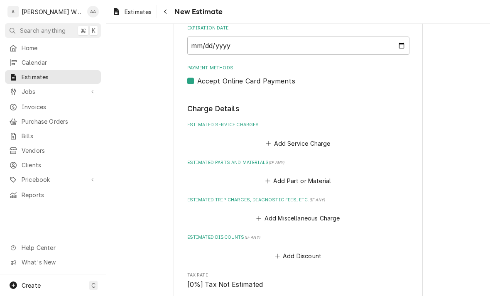
scroll to position [513, 0]
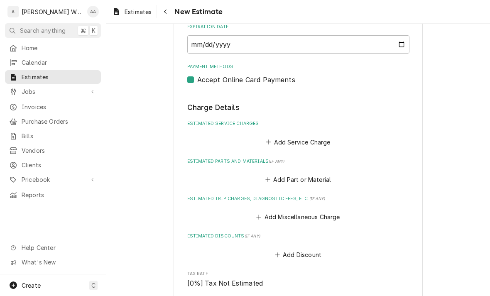
click at [321, 136] on button "Add Service Charge" at bounding box center [298, 142] width 67 height 12
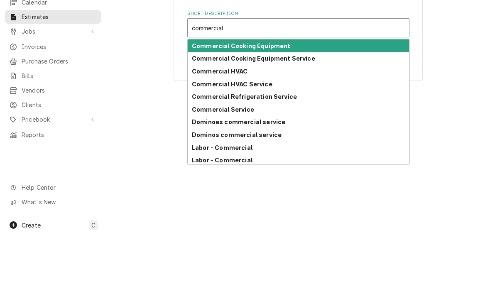
click at [199, 153] on strong "Commercial Refrigeration Service" at bounding box center [244, 156] width 105 height 7
type input "commercial"
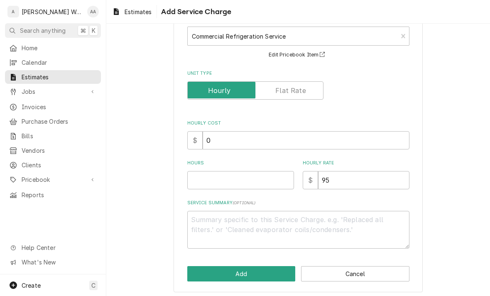
type textarea "x"
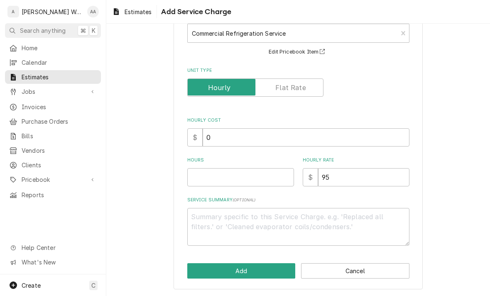
scroll to position [54, 0]
click at [197, 180] on input "Hours" at bounding box center [240, 178] width 107 height 18
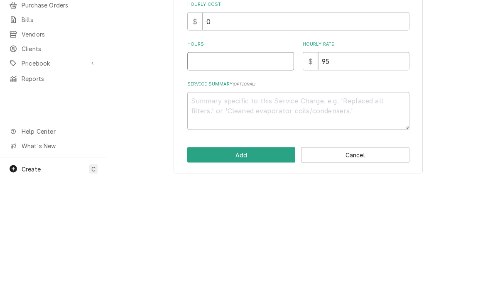
type input "6"
type textarea "x"
type input "6"
click at [197, 209] on textarea "Service Summary ( optional )" at bounding box center [298, 228] width 222 height 38
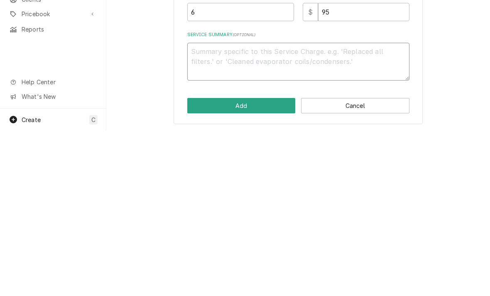
type textarea "x"
type textarea "Re"
type textarea "x"
type textarea "Rec"
type textarea "x"
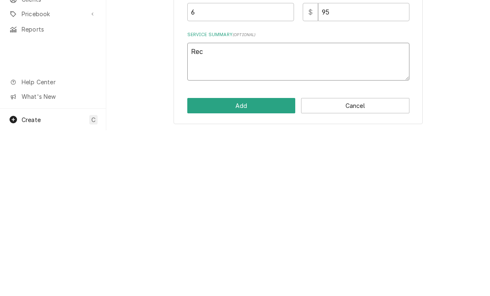
type textarea "Recl"
type textarea "x"
type textarea "Recla"
type textarea "x"
type textarea "Reclai"
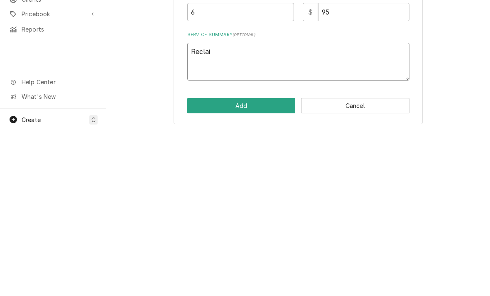
type textarea "x"
type textarea "Reclaim"
type textarea "x"
type textarea "Reclaime"
type textarea "x"
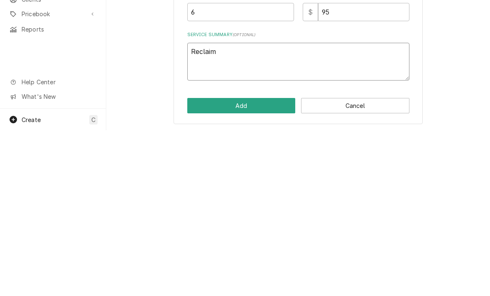
type textarea "Reclaim"
type textarea "x"
type textarea "Reclaim r"
type textarea "x"
type textarea "Reclaim rem"
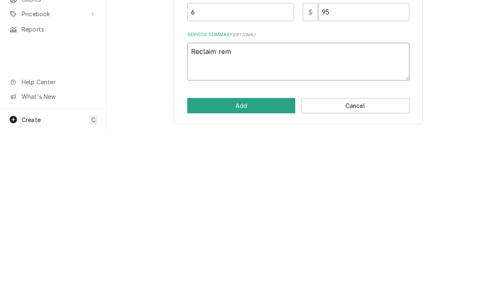
type textarea "x"
type textarea "Reclaim rema"
type textarea "x"
type textarea "Reclaim remai"
type textarea "x"
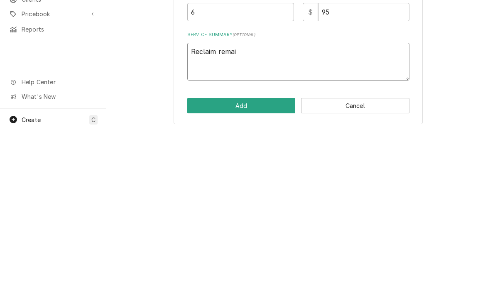
type textarea "Reclaim remain"
type textarea "x"
type textarea "Reclaim remainin"
type textarea "x"
type textarea "Reclaim remaining"
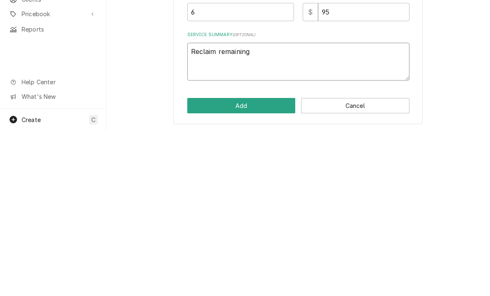
type textarea "x"
type textarea "Reclaim remaining"
type textarea "x"
type textarea "Reclaim remaining r"
type textarea "x"
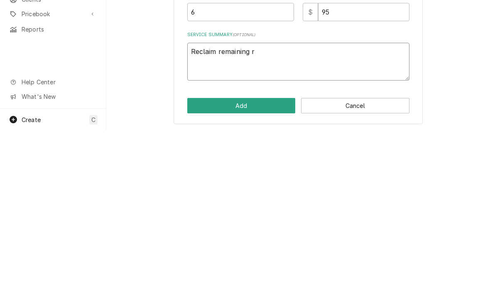
type textarea "Reclaim remaining re"
type textarea "x"
type textarea "Reclaim remaining ref"
type textarea "x"
type textarea "Reclaim remaining refr"
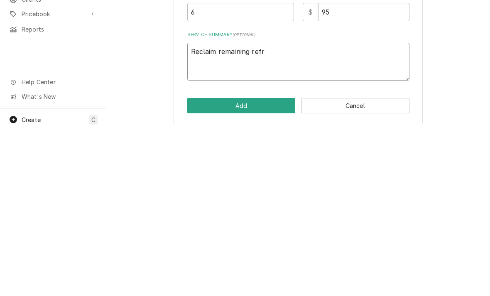
type textarea "x"
type textarea "Reclaim remaining refrig"
type textarea "x"
type textarea "Reclaim remaining refrige"
type textarea "x"
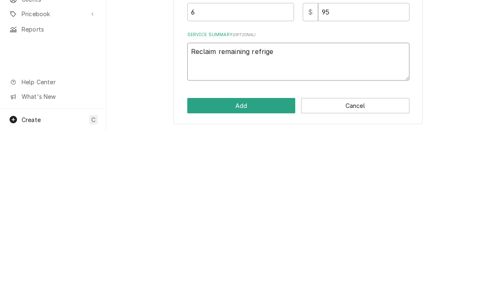
type textarea "Reclaim remaining refriger"
type textarea "x"
type textarea "Reclaim remaining refrigera"
type textarea "x"
type textarea "Reclaim remaining refrigeran"
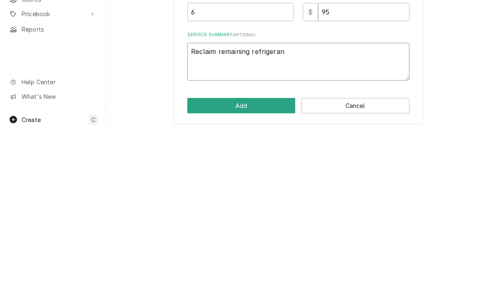
type textarea "x"
type textarea "Reclaim remaining refrigerant"
type textarea "x"
type textarea "Reclaim remaining refrigerant"
type textarea "x"
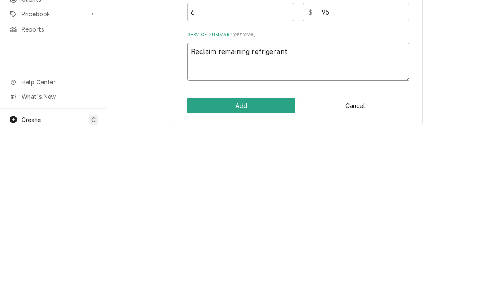
type textarea "Reclaim remaining refrigerant s"
type textarea "x"
type textarea "Reclaim remaining refrigerant sn"
type textarea "x"
type textarea "Reclaim remaining refrigerant snd"
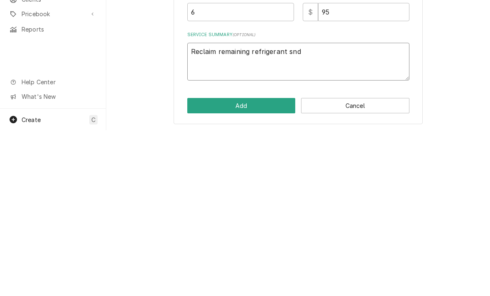
type textarea "x"
type textarea "Reclaim remaining refrigerant and"
type textarea "x"
type textarea "Reclaim remaining refrigerant and r"
type textarea "x"
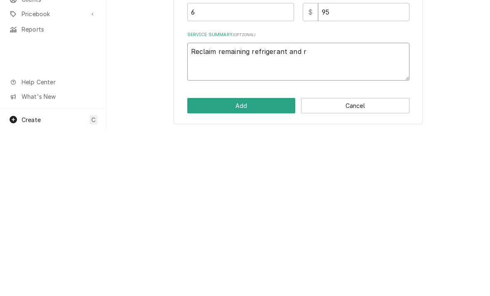
type textarea "Reclaim remaining refrigerant and re"
type textarea "x"
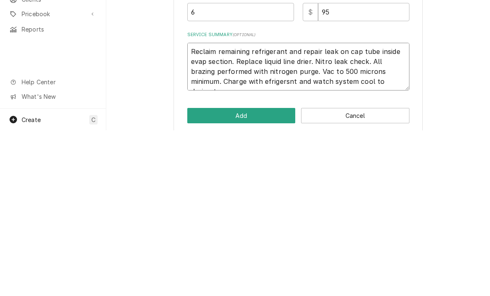
click at [241, 209] on textarea "Reclaim remaining refrigerant and repair leak on cap tube inside evap section. …" at bounding box center [298, 233] width 222 height 48
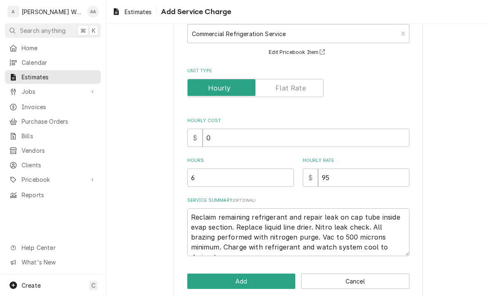
click at [206, 282] on button "Add" at bounding box center [241, 281] width 108 height 15
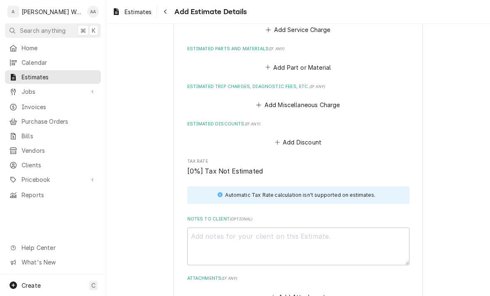
scroll to position [748, 0]
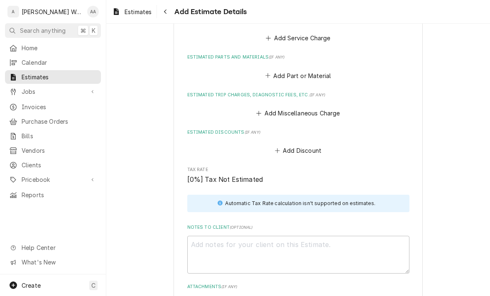
click at [336, 110] on button "Add Miscellaneous Charge" at bounding box center [298, 114] width 86 height 12
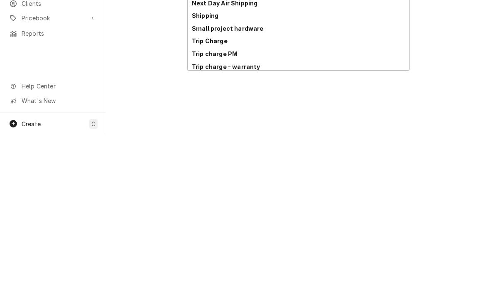
click at [197, 199] on strong "Trip Charge" at bounding box center [210, 202] width 36 height 7
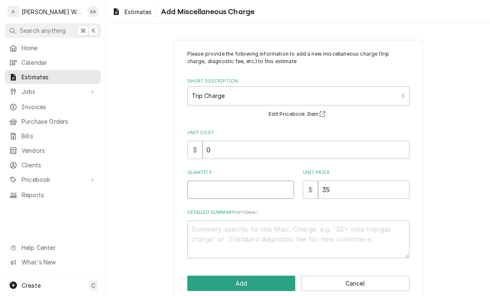
click at [209, 194] on input "Quantity" at bounding box center [240, 190] width 107 height 18
click at [199, 282] on button "Add" at bounding box center [241, 283] width 108 height 15
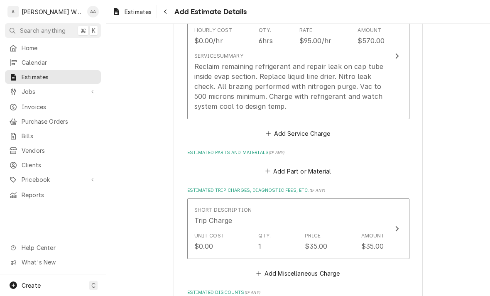
scroll to position [653, 0]
click at [330, 165] on button "Add Part or Material" at bounding box center [298, 171] width 69 height 12
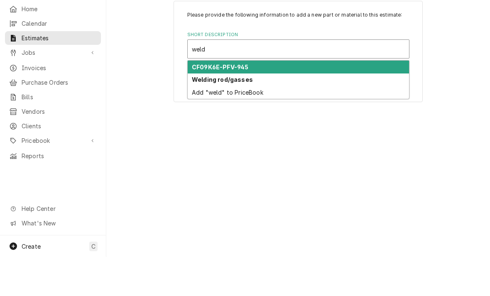
click at [200, 115] on strong "Welding rod/gasses" at bounding box center [222, 118] width 61 height 7
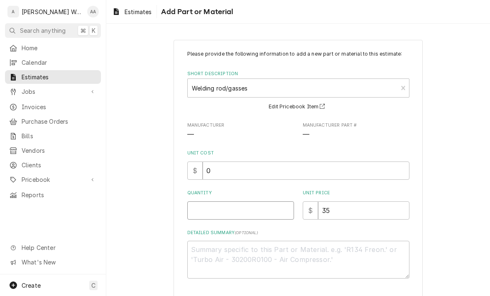
click at [200, 213] on input "Quantity" at bounding box center [240, 211] width 107 height 18
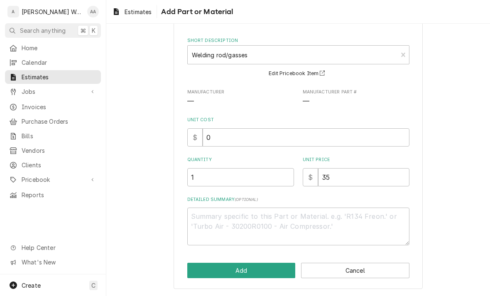
scroll to position [32, 0]
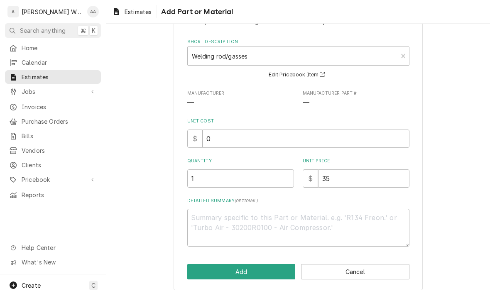
click at [201, 273] on button "Add" at bounding box center [241, 271] width 108 height 15
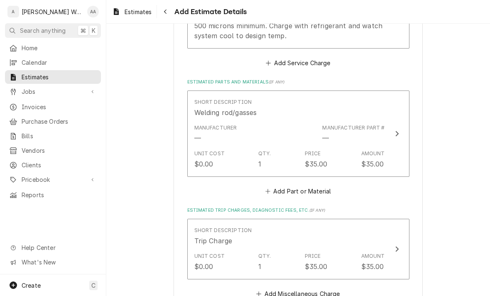
scroll to position [725, 0]
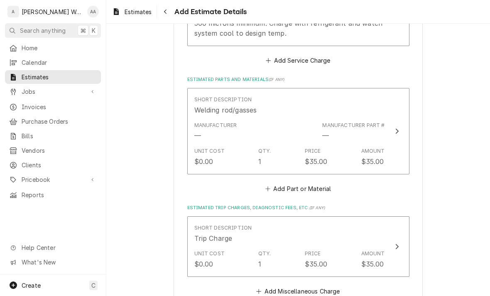
click at [321, 183] on button "Add Part or Material" at bounding box center [298, 189] width 69 height 12
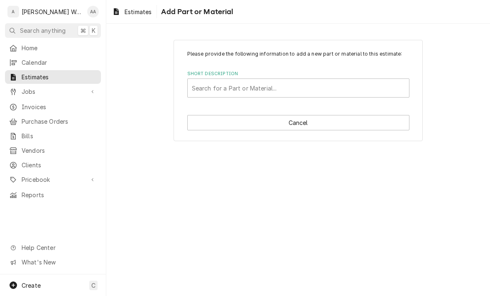
click at [229, 109] on div "Please provide the following information to add a new part or material to this …" at bounding box center [298, 90] width 249 height 101
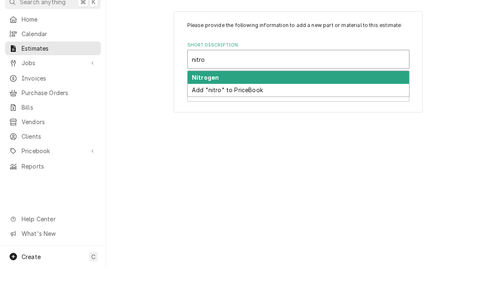
click at [201, 103] on strong "Nitrogen" at bounding box center [205, 106] width 27 height 7
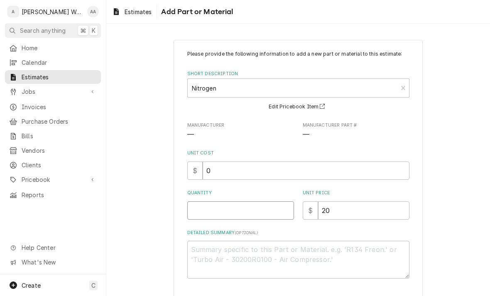
click at [194, 210] on input "Quantity" at bounding box center [240, 211] width 107 height 18
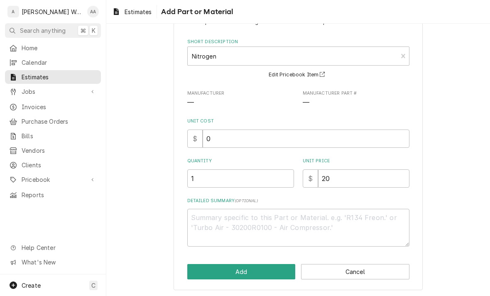
click at [203, 272] on button "Add" at bounding box center [241, 271] width 108 height 15
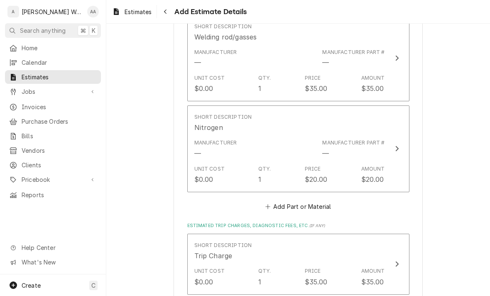
scroll to position [805, 0]
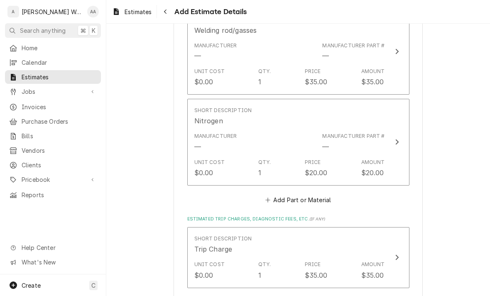
click at [315, 195] on button "Add Part or Material" at bounding box center [298, 200] width 69 height 12
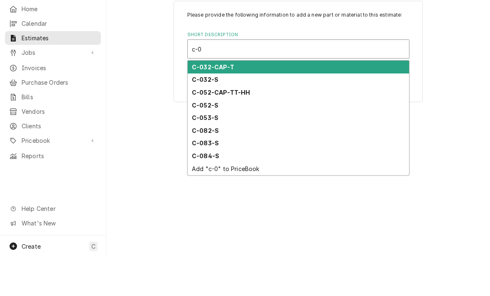
click at [206, 128] on strong "C-052-CAP-TT-HH" at bounding box center [221, 131] width 58 height 7
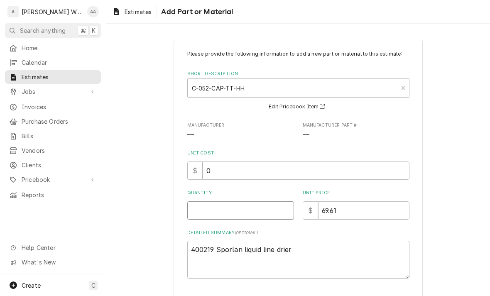
click at [203, 204] on input "Quantity" at bounding box center [240, 211] width 107 height 18
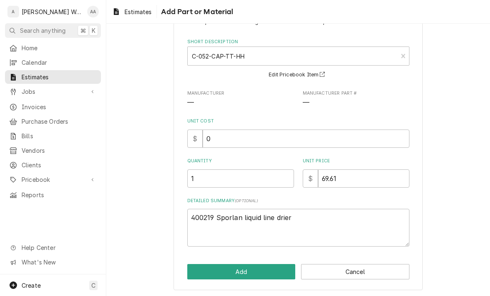
click at [204, 269] on button "Add" at bounding box center [241, 271] width 108 height 15
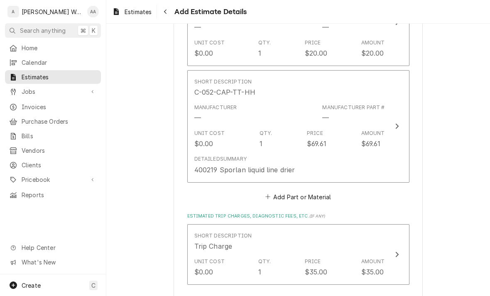
scroll to position [927, 0]
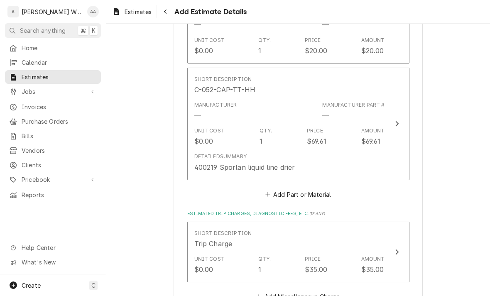
click at [278, 193] on button "Add Part or Material" at bounding box center [298, 195] width 69 height 12
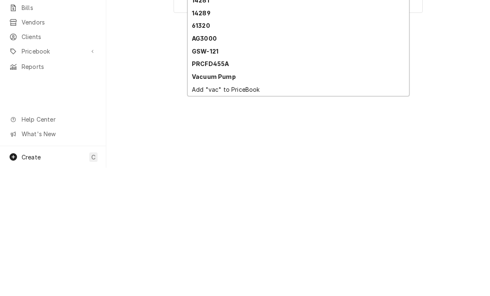
scroll to position [28, 0]
click at [197, 202] on strong "Vacuum Pump" at bounding box center [214, 205] width 44 height 7
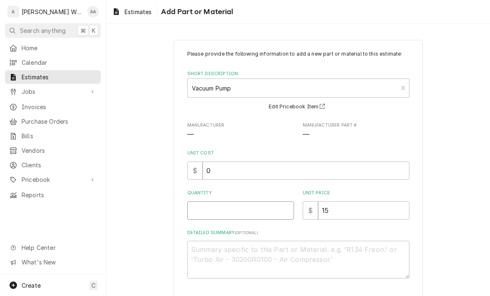
click at [195, 213] on input "Quantity" at bounding box center [240, 211] width 107 height 18
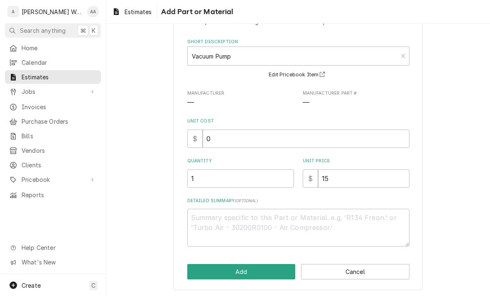
click at [199, 271] on button "Add" at bounding box center [241, 271] width 108 height 15
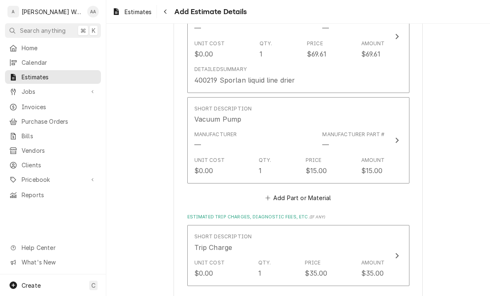
scroll to position [1021, 0]
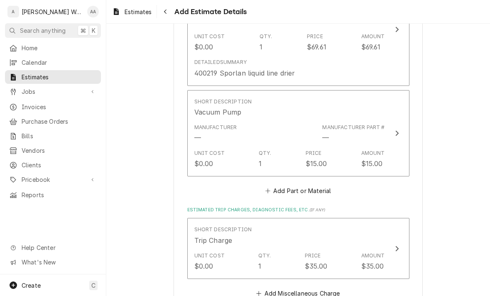
click at [318, 185] on button "Add Part or Material" at bounding box center [298, 191] width 69 height 12
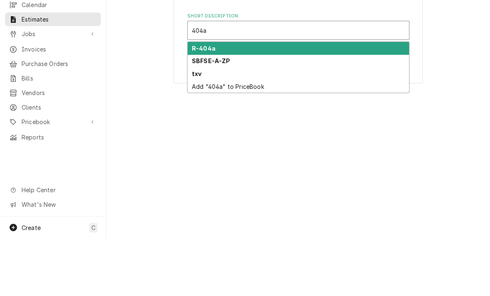
click at [192, 103] on strong "R-404a" at bounding box center [204, 106] width 24 height 7
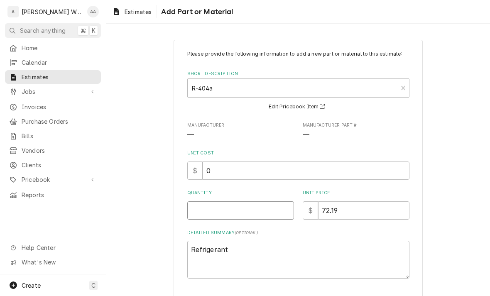
click at [203, 217] on input "Quantity" at bounding box center [240, 211] width 107 height 18
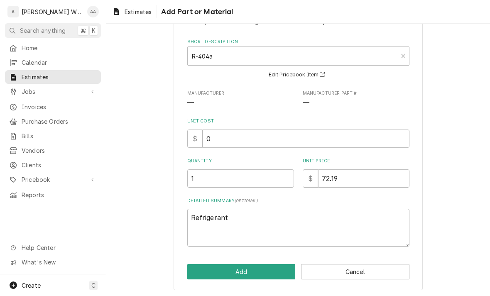
click at [207, 270] on button "Add" at bounding box center [241, 271] width 108 height 15
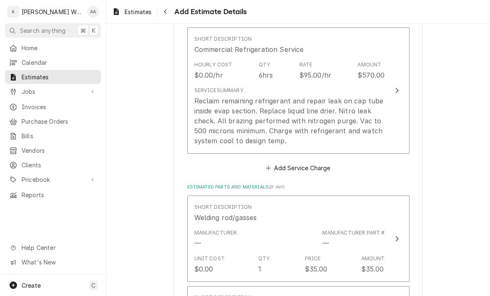
click at [210, 130] on div "Reclaim remaining refrigerant and repair leak on cap tube inside evap section. …" at bounding box center [289, 121] width 191 height 50
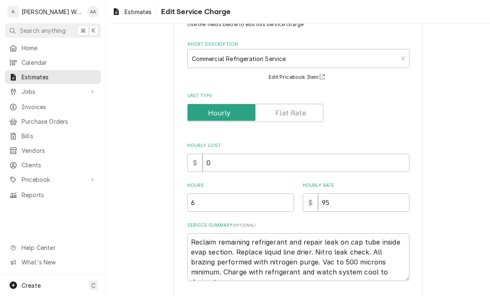
scroll to position [30, 0]
click at [205, 204] on input "6" at bounding box center [240, 202] width 107 height 18
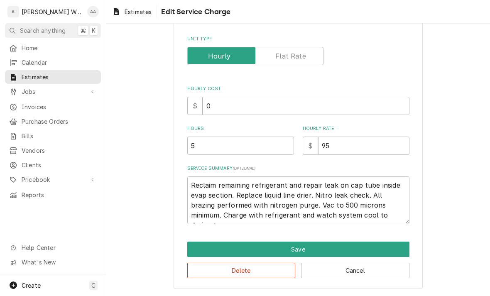
scroll to position [86, 0]
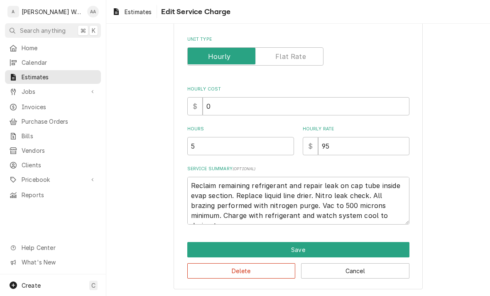
click at [187, 243] on button "Save" at bounding box center [298, 249] width 222 height 15
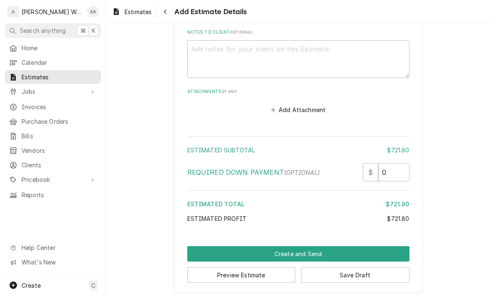
click at [199, 246] on button "Create and Send" at bounding box center [298, 253] width 222 height 15
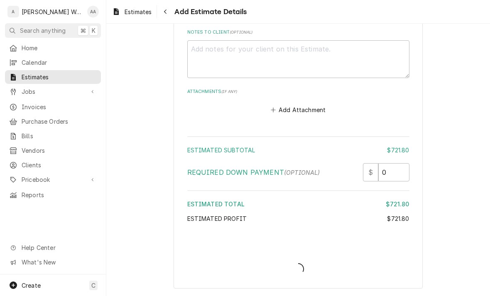
scroll to position [1508, 0]
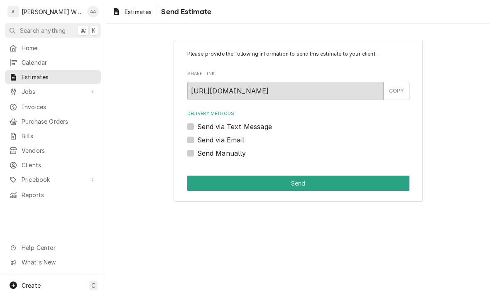
click at [197, 142] on label "Send via Email" at bounding box center [220, 140] width 47 height 10
click at [197, 142] on input "Send via Email" at bounding box center [308, 144] width 222 height 18
checkbox input "true"
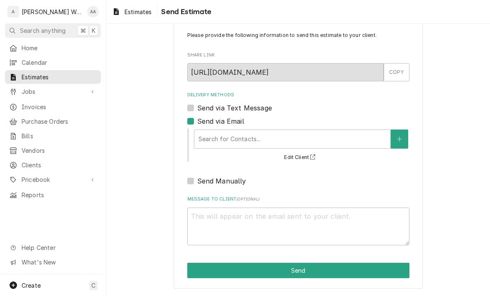
scroll to position [18, 0]
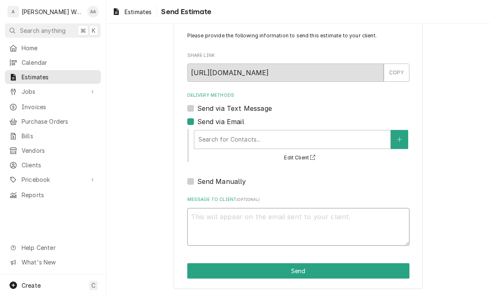
click at [209, 213] on textarea "Message to Client ( optional )" at bounding box center [298, 227] width 222 height 38
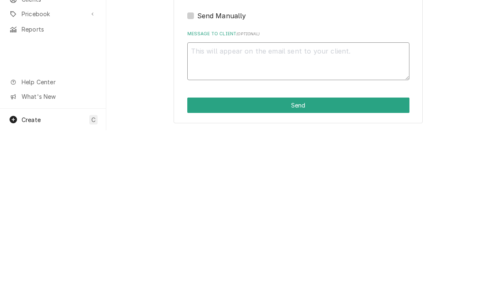
type textarea "1"
type textarea "x"
type textarea "1 d"
type textarea "x"
type textarea "1 do"
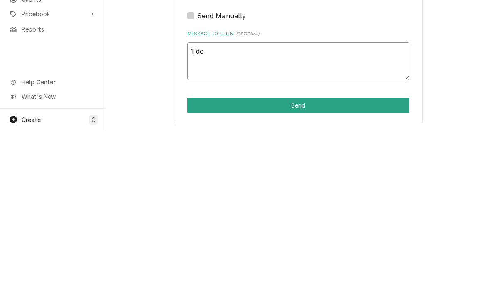
type textarea "x"
type textarea "1 doo"
type textarea "x"
type textarea "1 door"
type textarea "x"
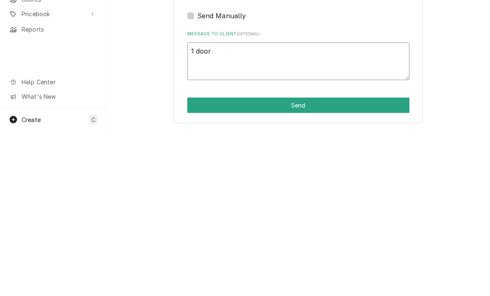
type textarea "1 door f"
type textarea "x"
type textarea "1 door fre"
type textarea "x"
type textarea "1 door free"
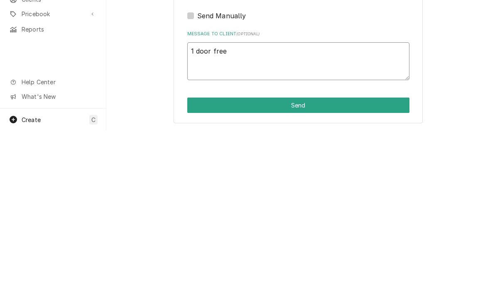
type textarea "x"
type textarea "1 door freez"
type textarea "x"
type textarea "1 door freeze"
type textarea "x"
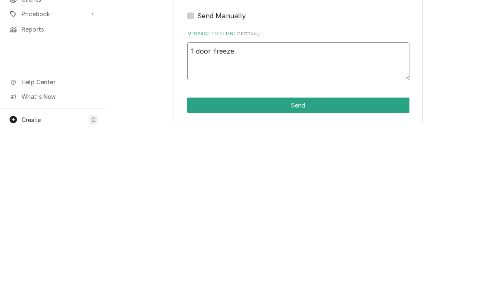
type textarea "1 door freezer"
type textarea "x"
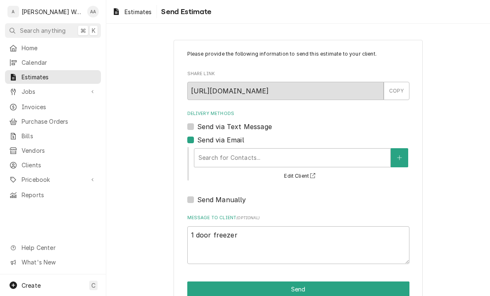
scroll to position [0, 0]
click at [197, 139] on label "Send via Email" at bounding box center [220, 140] width 47 height 10
click at [197, 139] on input "Send via Email" at bounding box center [308, 144] width 222 height 18
checkbox input "false"
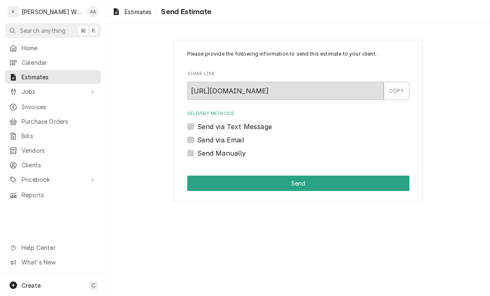
click at [197, 123] on label "Send via Text Message" at bounding box center [234, 127] width 75 height 10
click at [197, 123] on input "Send via Text Message" at bounding box center [308, 131] width 222 height 18
checkbox input "true"
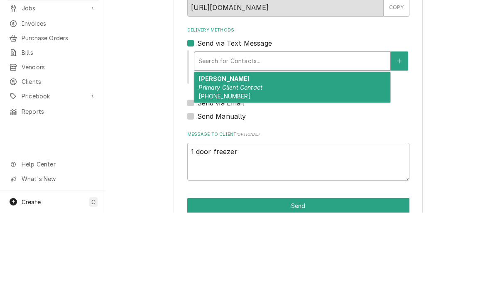
click at [209, 167] on em "Primary Client Contact" at bounding box center [231, 170] width 64 height 7
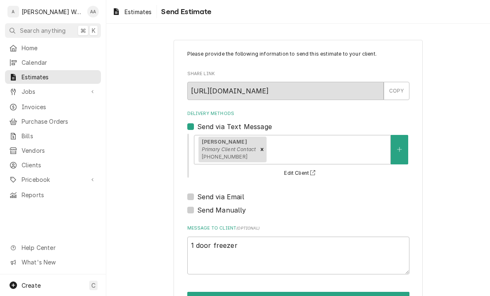
click at [294, 170] on button "Edit Client" at bounding box center [301, 173] width 36 height 10
type textarea "x"
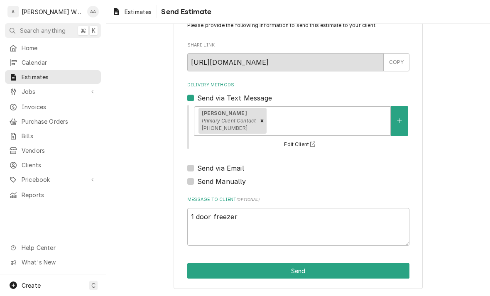
scroll to position [27, 0]
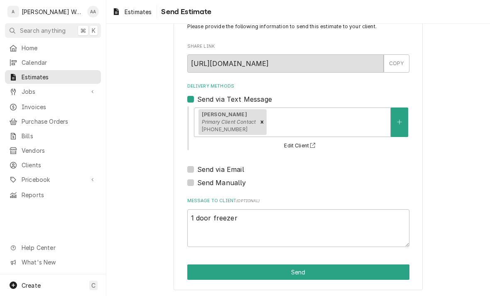
click at [197, 97] on label "Send via Text Message" at bounding box center [234, 99] width 75 height 10
click at [197, 97] on input "Send via Text Message" at bounding box center [308, 103] width 222 height 18
checkbox input "false"
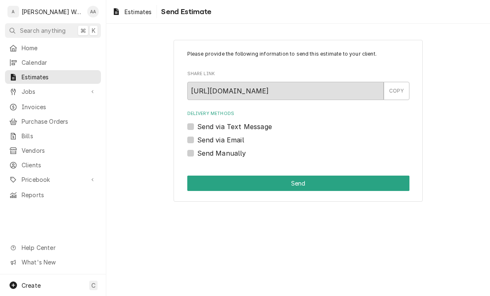
scroll to position [0, 0]
click at [197, 139] on label "Send via Email" at bounding box center [220, 140] width 47 height 10
click at [197, 139] on input "Send via Email" at bounding box center [308, 144] width 222 height 18
checkbox input "true"
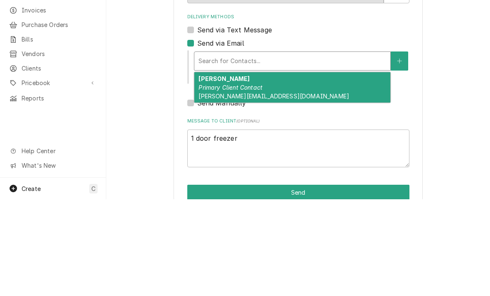
click at [208, 181] on em "Primary Client Contact" at bounding box center [231, 184] width 64 height 7
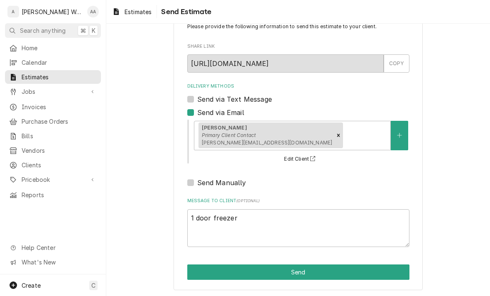
scroll to position [27, 0]
click at [201, 267] on button "Send" at bounding box center [298, 272] width 222 height 15
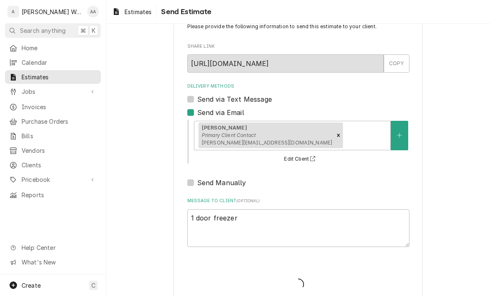
type textarea "x"
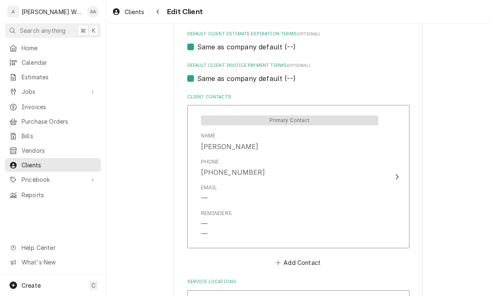
scroll to position [511, 0]
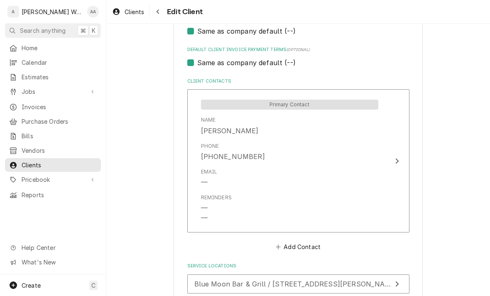
click at [372, 180] on div "Email —" at bounding box center [289, 178] width 177 height 26
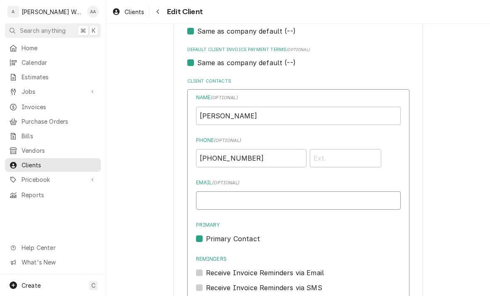
click at [329, 192] on input "Email ( optional )" at bounding box center [298, 201] width 205 height 18
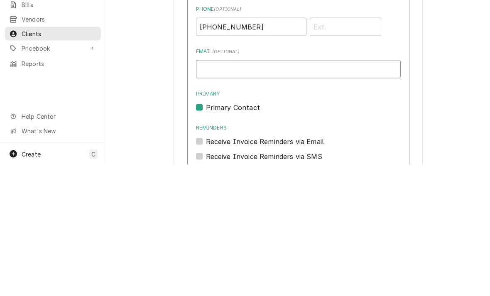
click at [296, 192] on input "Email ( optional )" at bounding box center [298, 201] width 205 height 18
paste input "Jeana.Bandow5889@gmail.com"
type input "Jeana.Bandow5889@gmail.com"
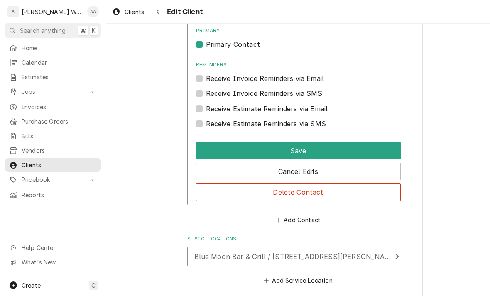
click at [212, 143] on button "Save" at bounding box center [298, 150] width 205 height 17
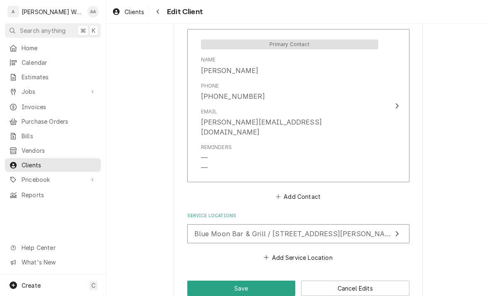
click at [196, 281] on button "Save" at bounding box center [241, 288] width 108 height 15
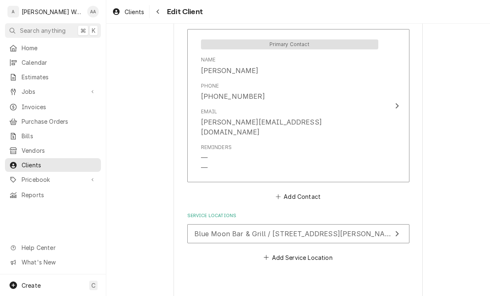
type textarea "x"
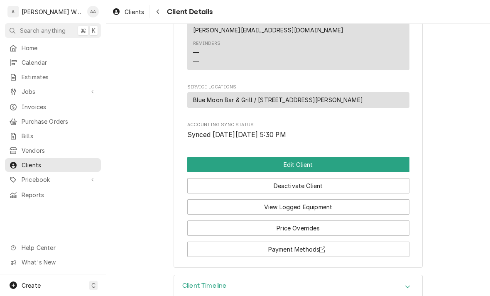
scroll to position [327, 0]
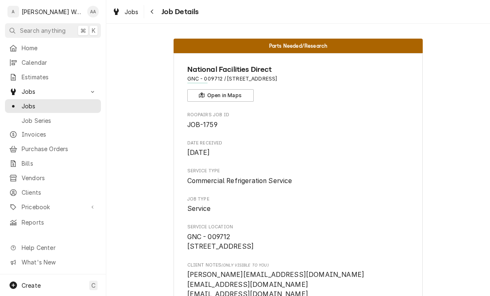
scroll to position [250, 0]
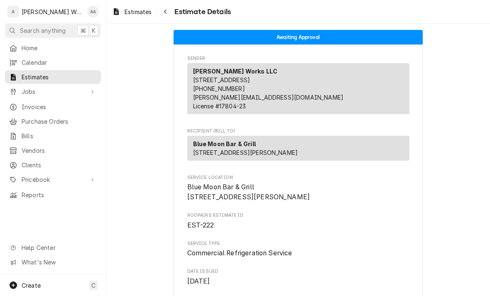
click at [27, 91] on span "Jobs" at bounding box center [53, 91] width 63 height 9
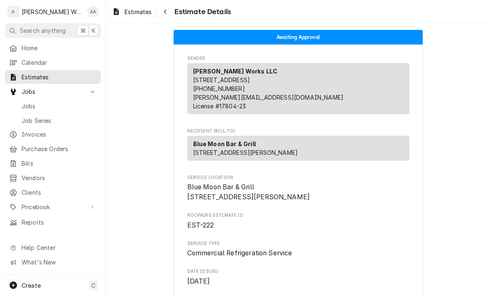
click at [27, 108] on link "Jobs" at bounding box center [53, 106] width 96 height 14
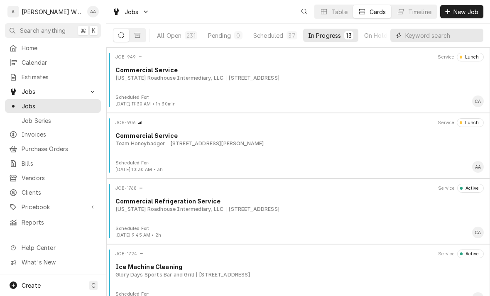
click at [452, 38] on input "Dynamic Content Wrapper" at bounding box center [443, 35] width 74 height 13
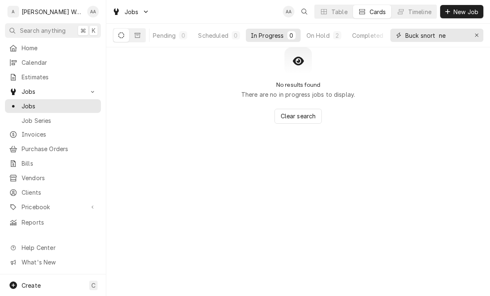
scroll to position [0, 58]
type input "Buck snort ne"
click at [317, 37] on div "On Hold" at bounding box center [311, 35] width 23 height 9
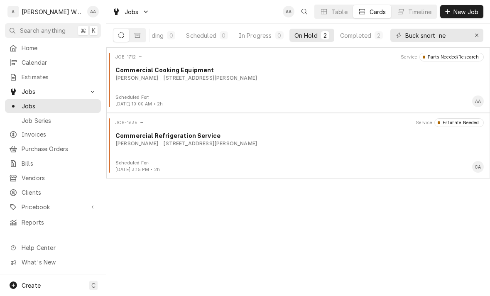
scroll to position [0, 63]
click at [358, 35] on div "Completed" at bounding box center [355, 35] width 31 height 9
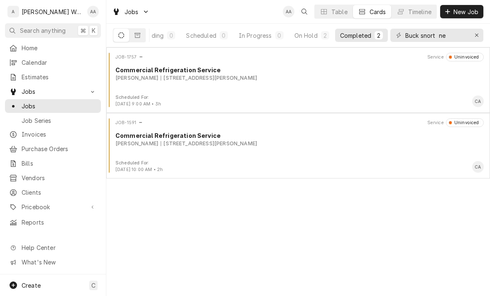
click at [153, 97] on div "Scheduled For:" at bounding box center [139, 97] width 46 height 7
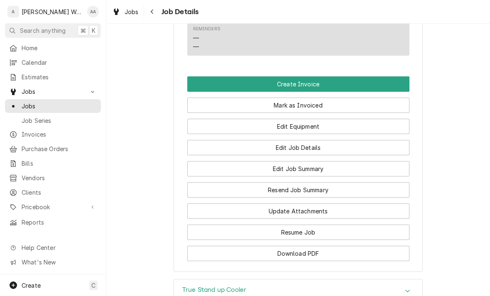
scroll to position [519, 0]
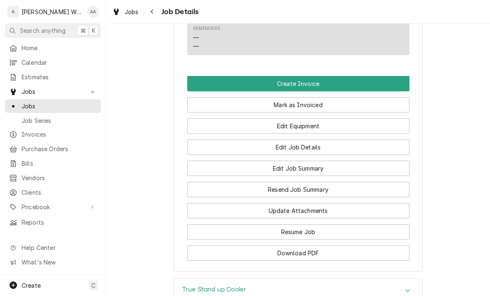
click at [205, 224] on button "Resume Job" at bounding box center [298, 231] width 222 height 15
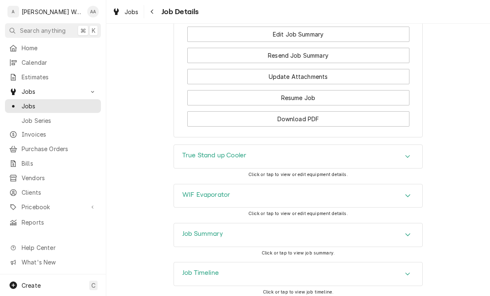
scroll to position [662, 0]
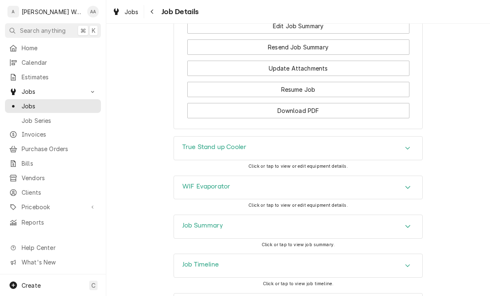
click at [182, 137] on div "True Stand up Cooler" at bounding box center [298, 148] width 248 height 23
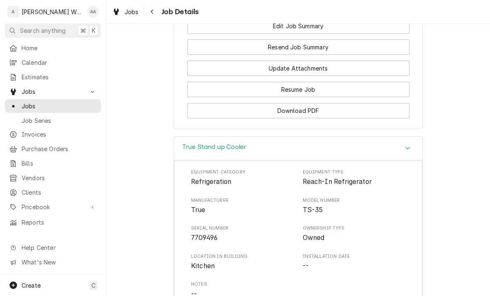
click at [183, 143] on h3 "True Stand up Cooler" at bounding box center [214, 147] width 64 height 8
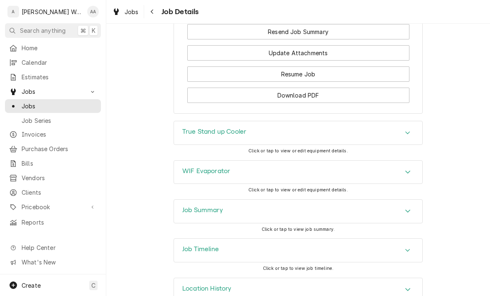
click at [191, 207] on h3 "Job Summary" at bounding box center [202, 211] width 41 height 8
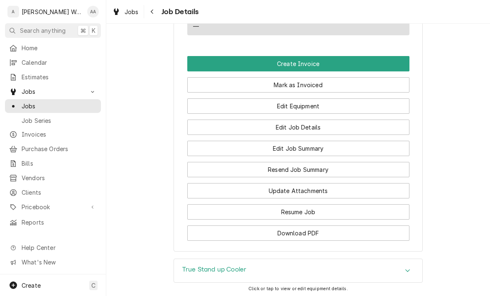
scroll to position [528, 0]
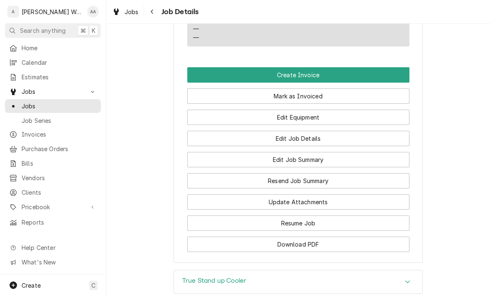
click at [254, 216] on button "Resume Job" at bounding box center [298, 223] width 222 height 15
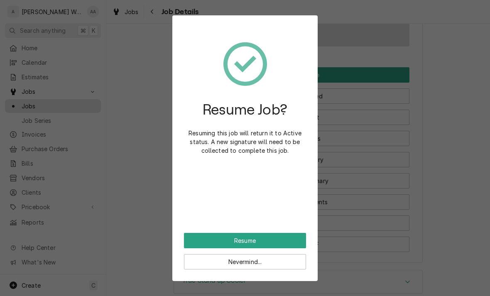
click at [231, 244] on button "Resume" at bounding box center [245, 240] width 122 height 15
